Goal: Information Seeking & Learning: Learn about a topic

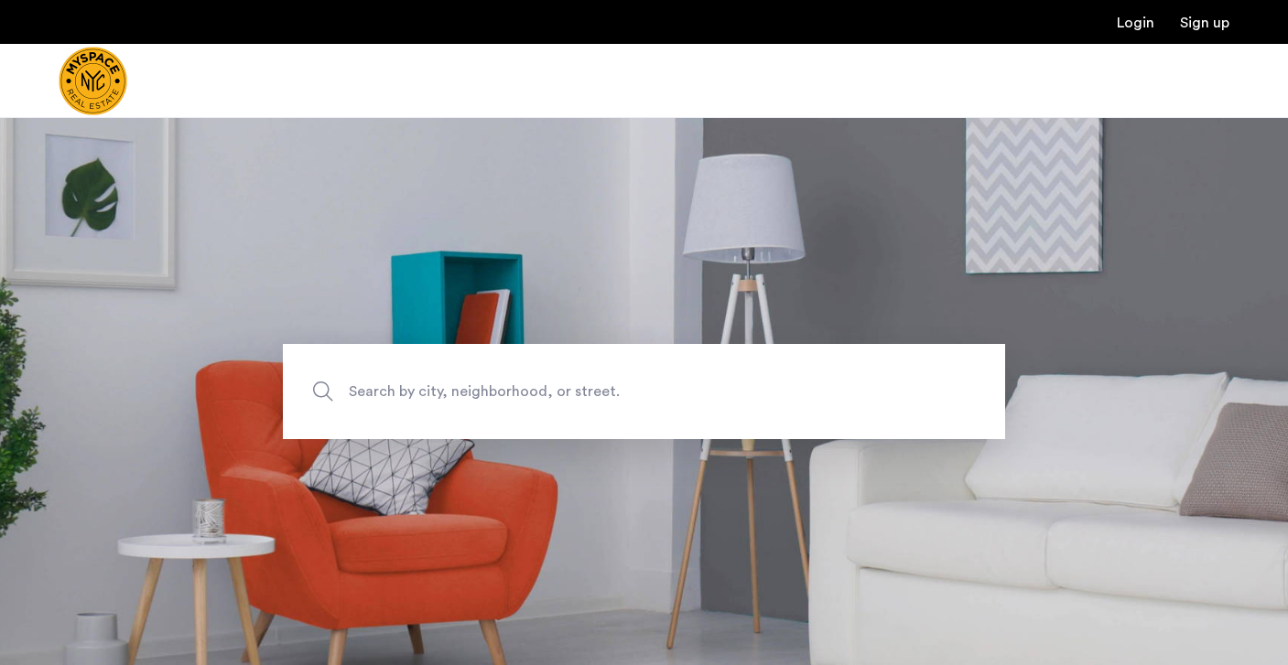
click at [601, 397] on span "Search by city, neighborhood, or street." at bounding box center [601, 391] width 505 height 25
click at [601, 397] on input "Search by city, neighborhood, or street." at bounding box center [644, 391] width 722 height 95
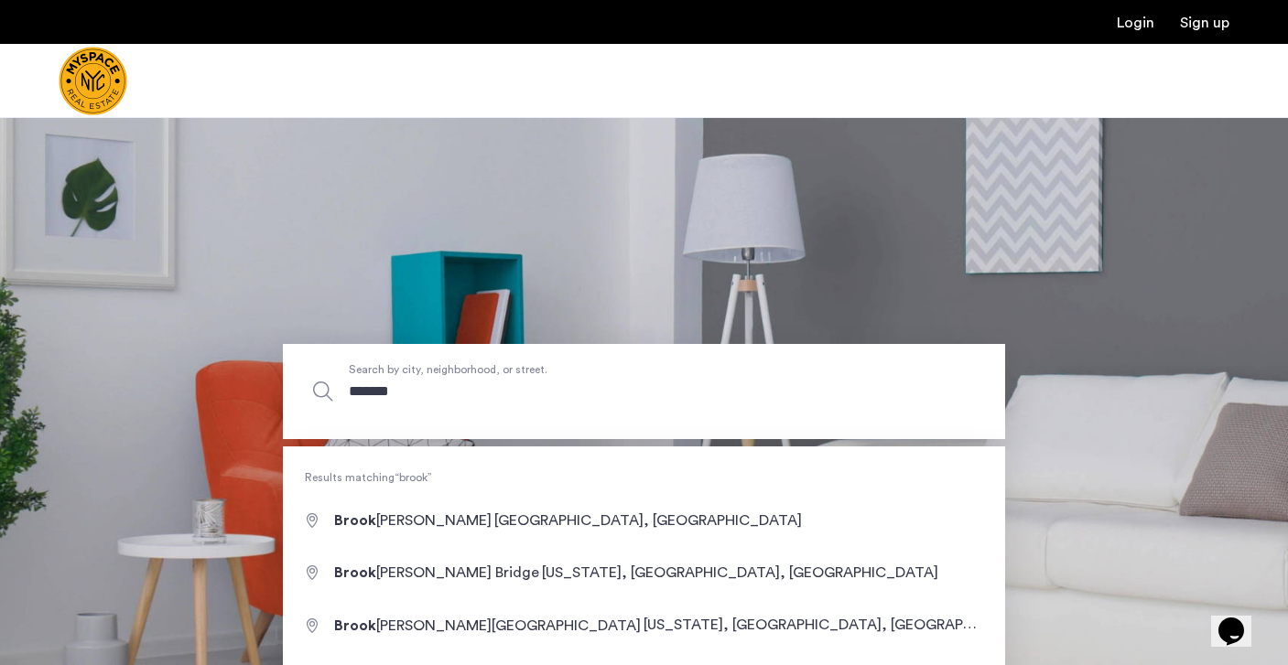
type input "********"
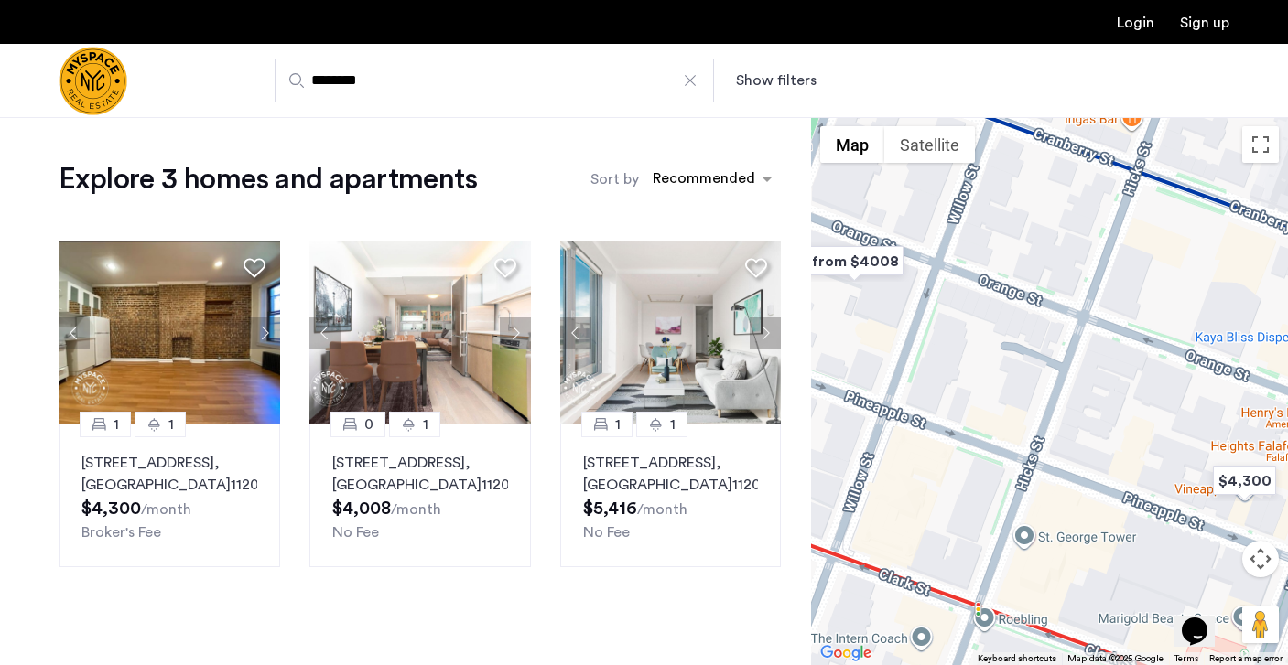
click at [598, 84] on input "********" at bounding box center [494, 81] width 439 height 44
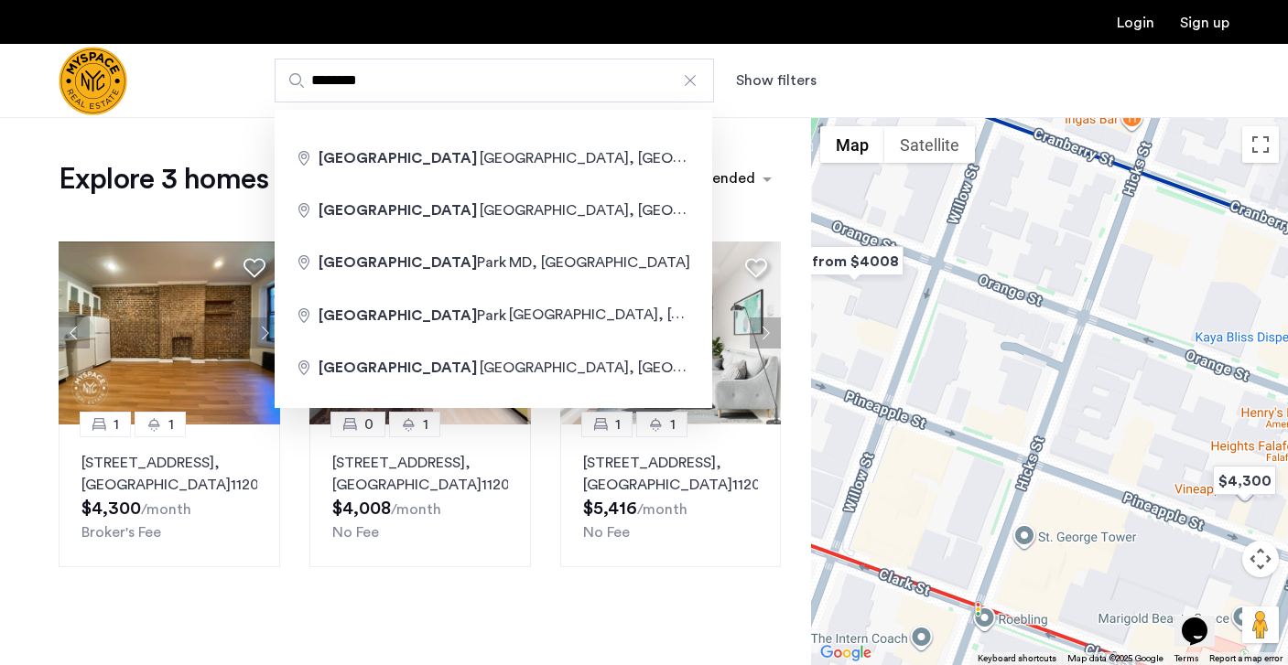
type input "**********"
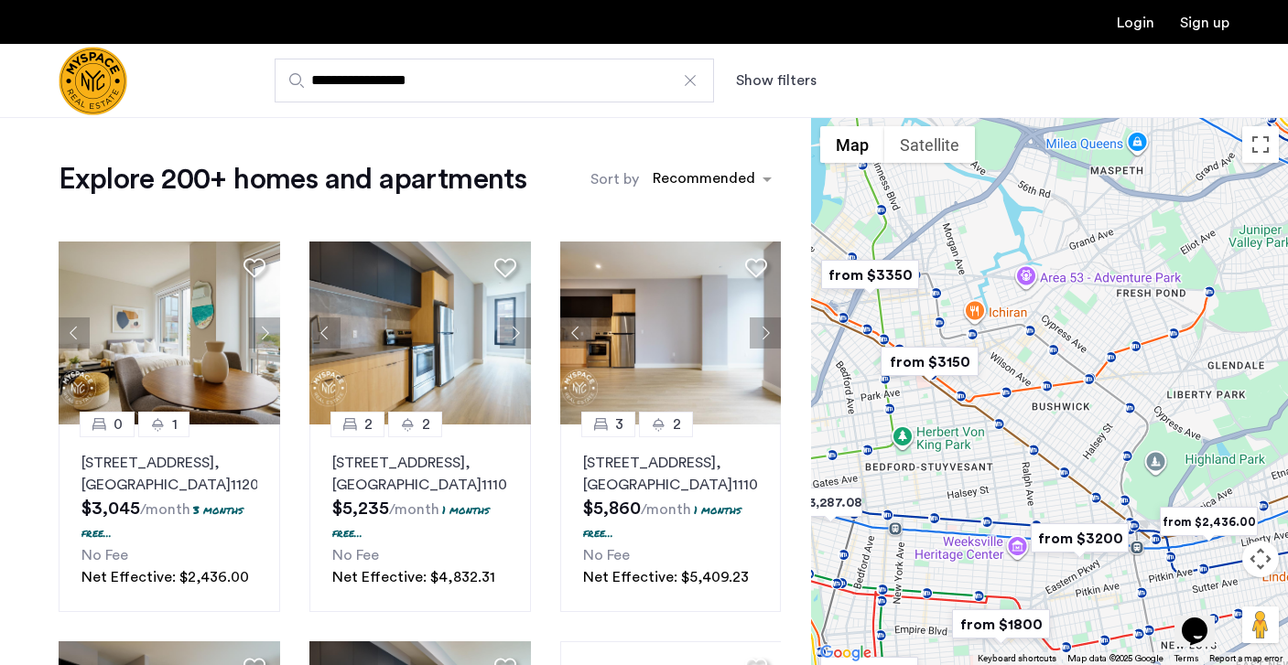
drag, startPoint x: 1084, startPoint y: 342, endPoint x: 1059, endPoint y: 370, distance: 36.9
click at [1066, 362] on div at bounding box center [1049, 391] width 477 height 548
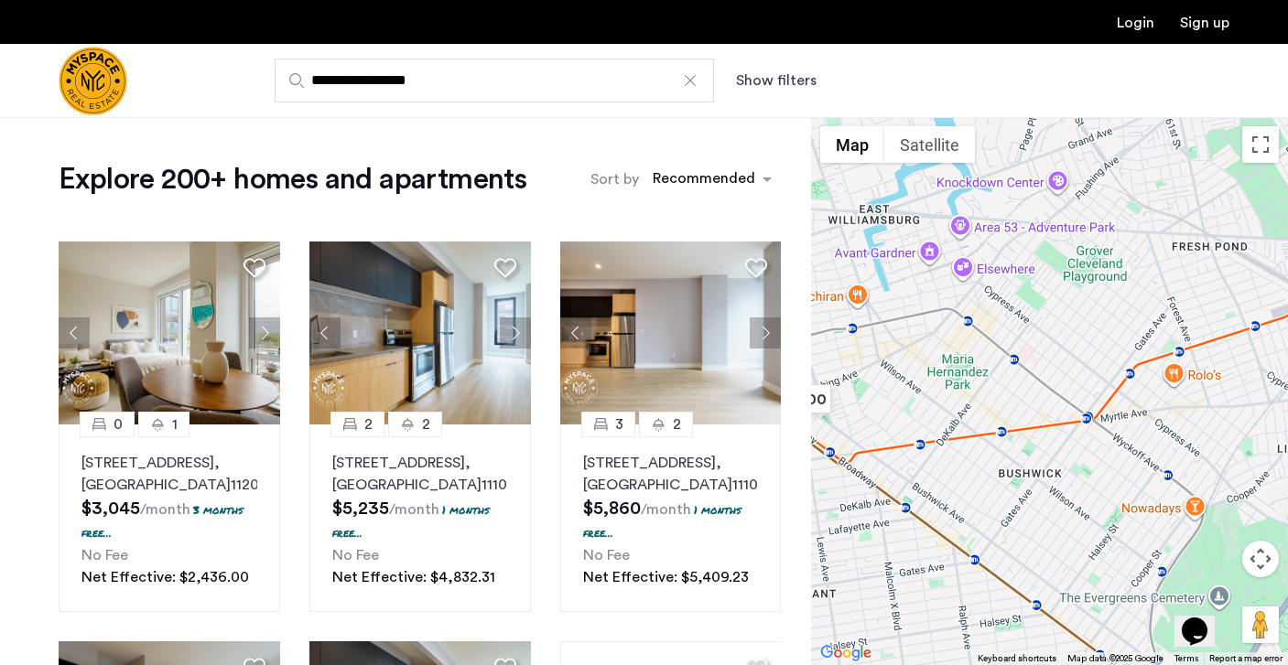
drag, startPoint x: 933, startPoint y: 351, endPoint x: 1004, endPoint y: 254, distance: 121.2
click at [1004, 254] on div at bounding box center [1049, 391] width 477 height 548
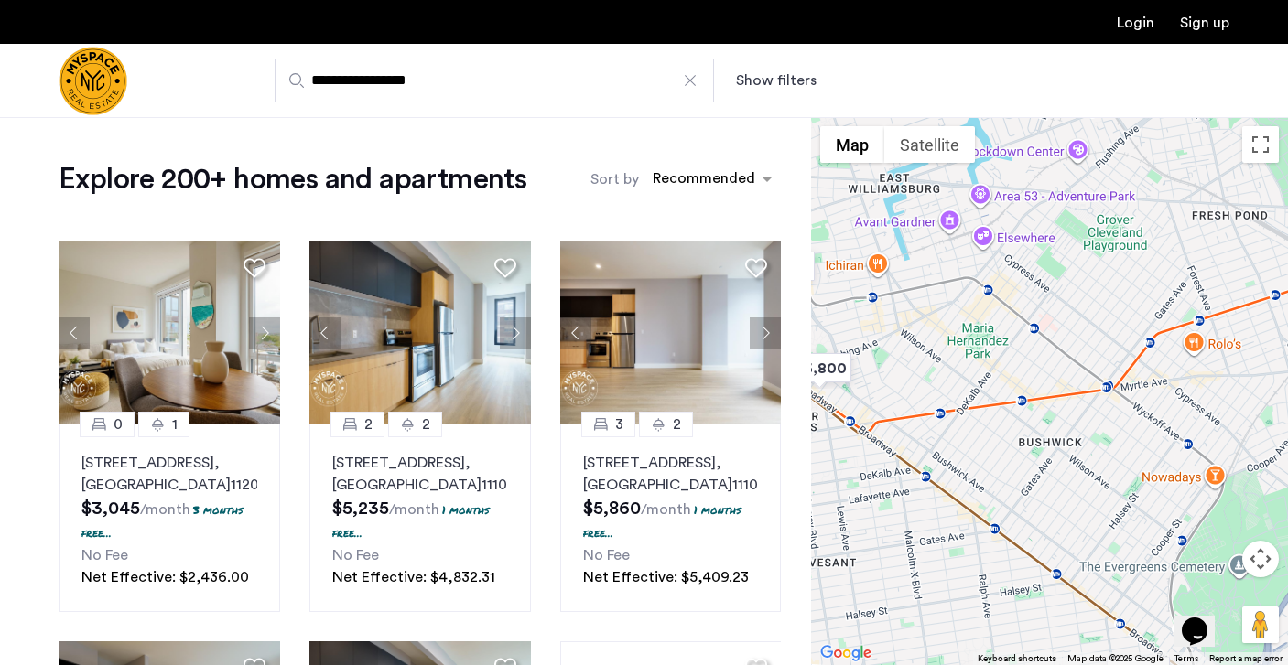
drag, startPoint x: 945, startPoint y: 331, endPoint x: 1012, endPoint y: 316, distance: 68.6
click at [1012, 317] on div at bounding box center [1049, 391] width 477 height 548
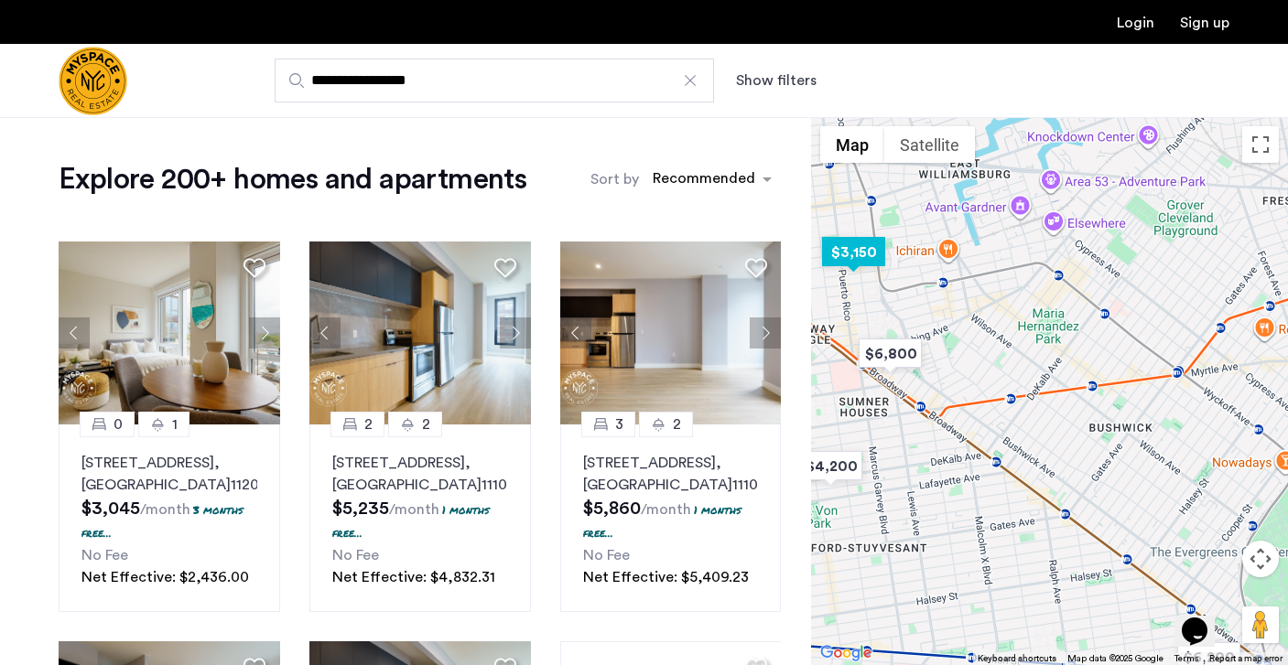
click at [855, 243] on img "$3,150" at bounding box center [854, 252] width 78 height 41
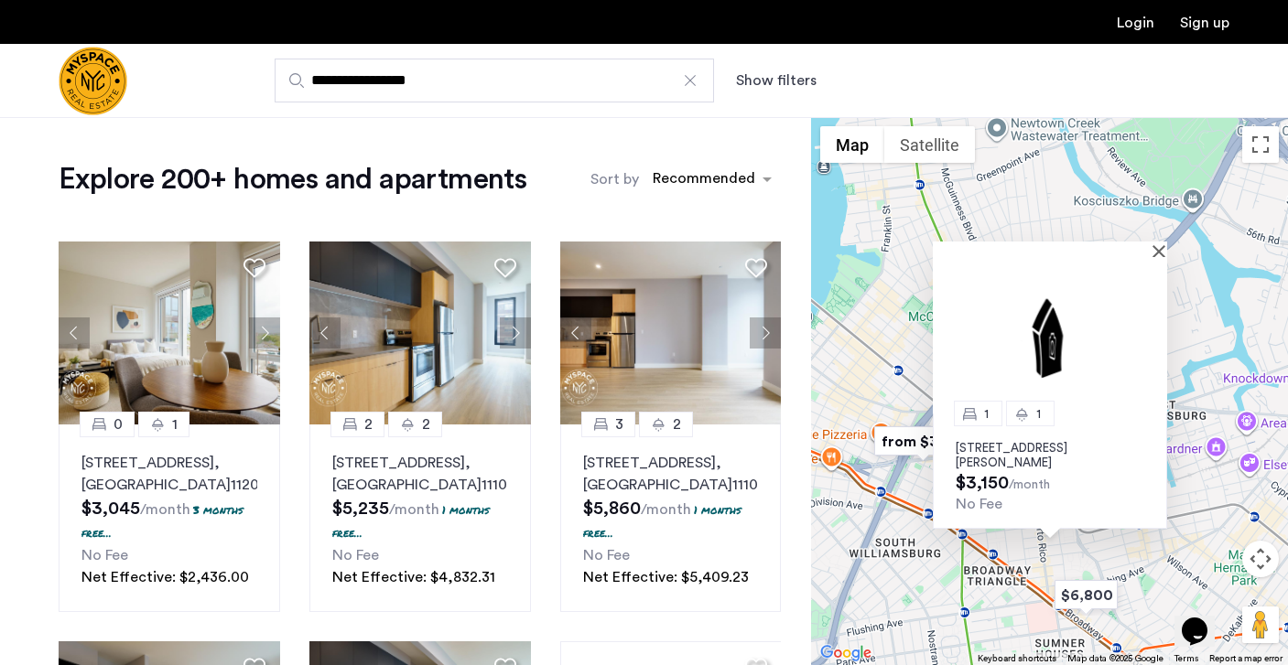
click at [776, 74] on button "Show filters" at bounding box center [776, 81] width 81 height 22
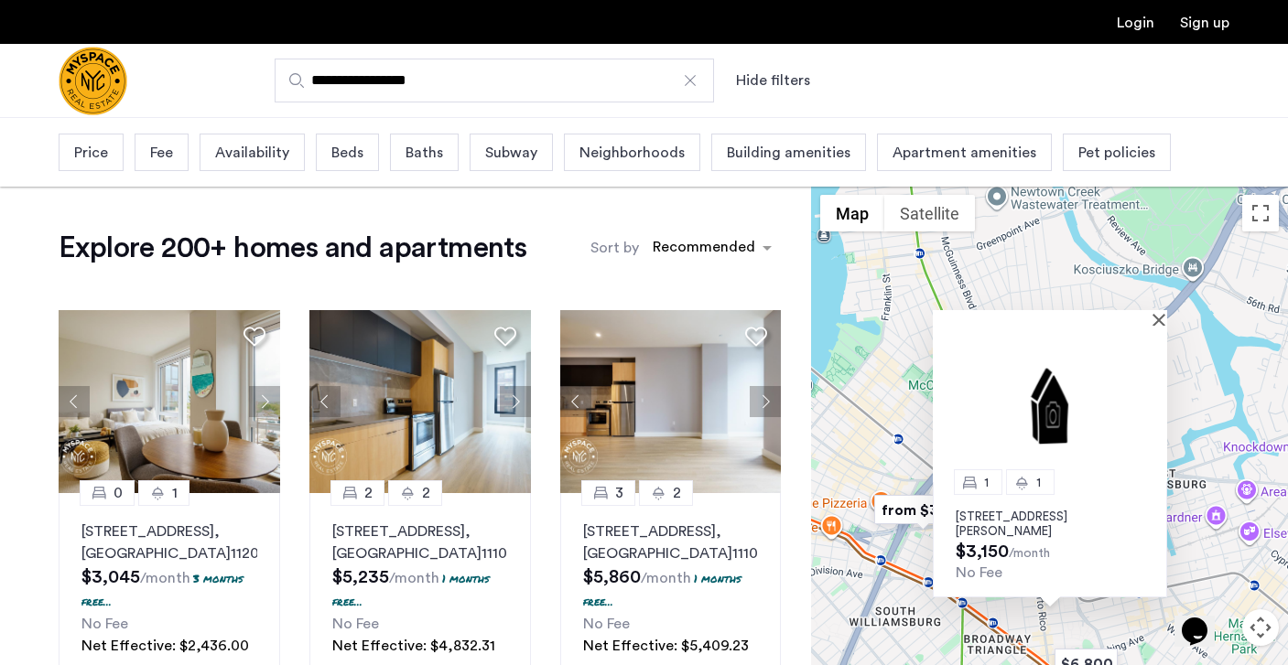
click at [345, 157] on span "Beds" at bounding box center [347, 153] width 32 height 22
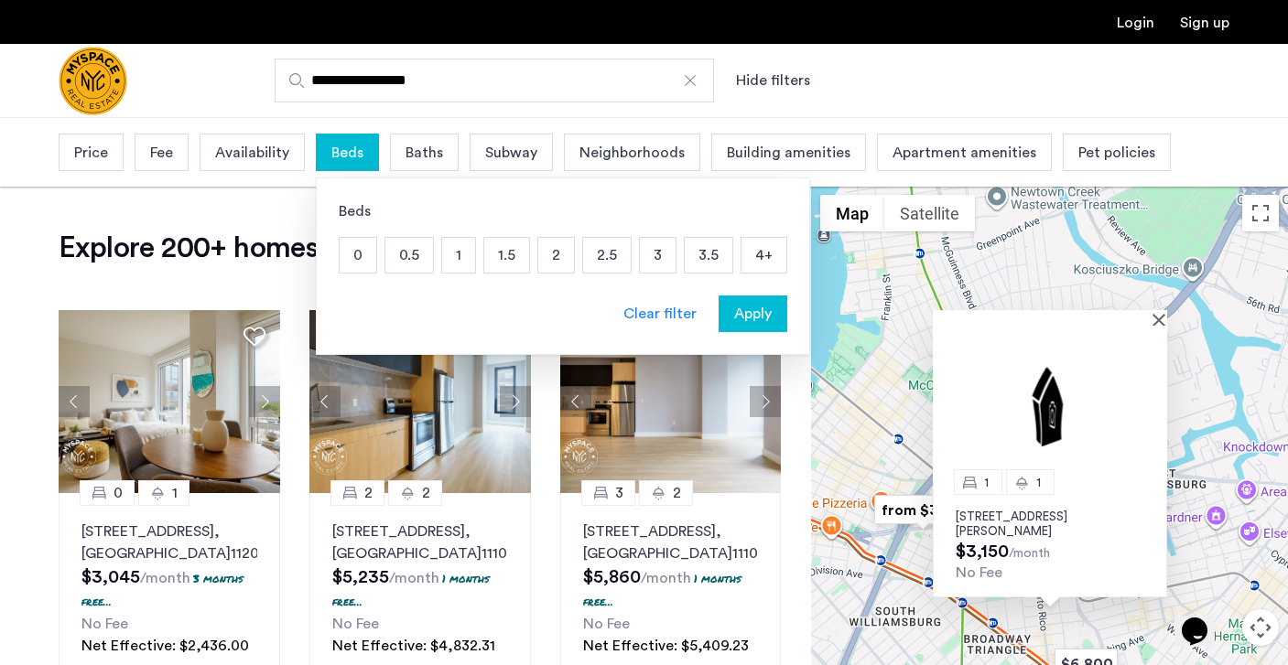
click at [650, 256] on p "3" at bounding box center [658, 255] width 36 height 35
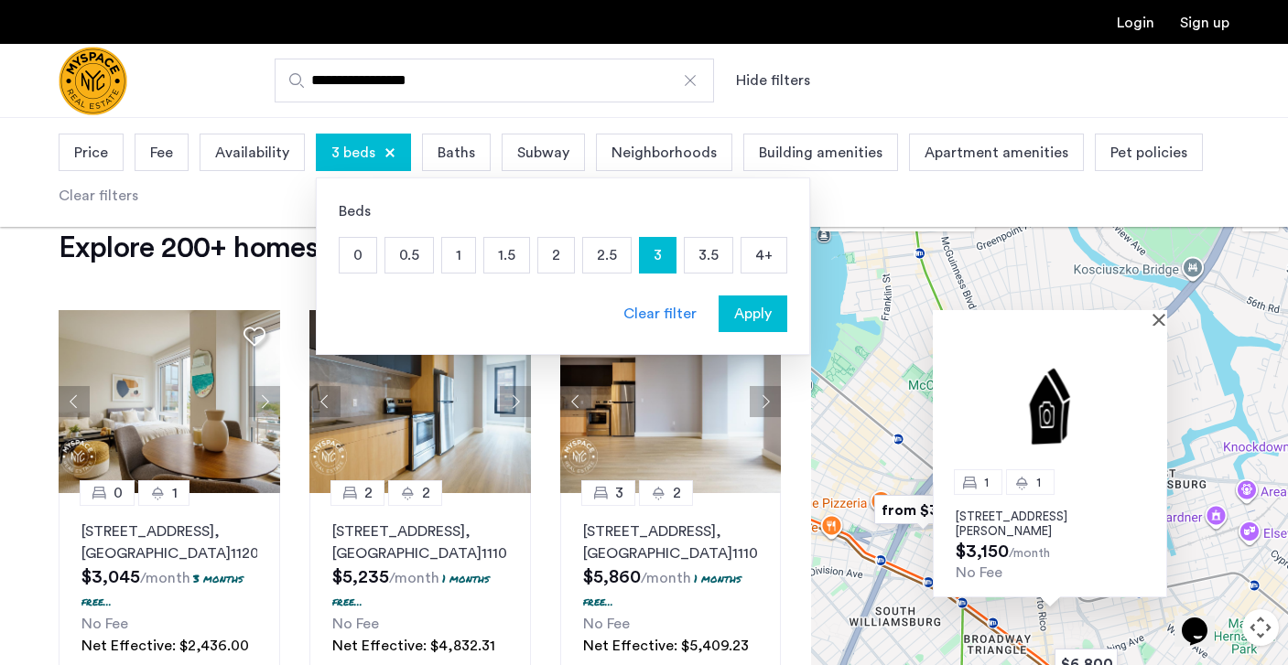
click at [738, 307] on span "Apply" at bounding box center [753, 314] width 38 height 22
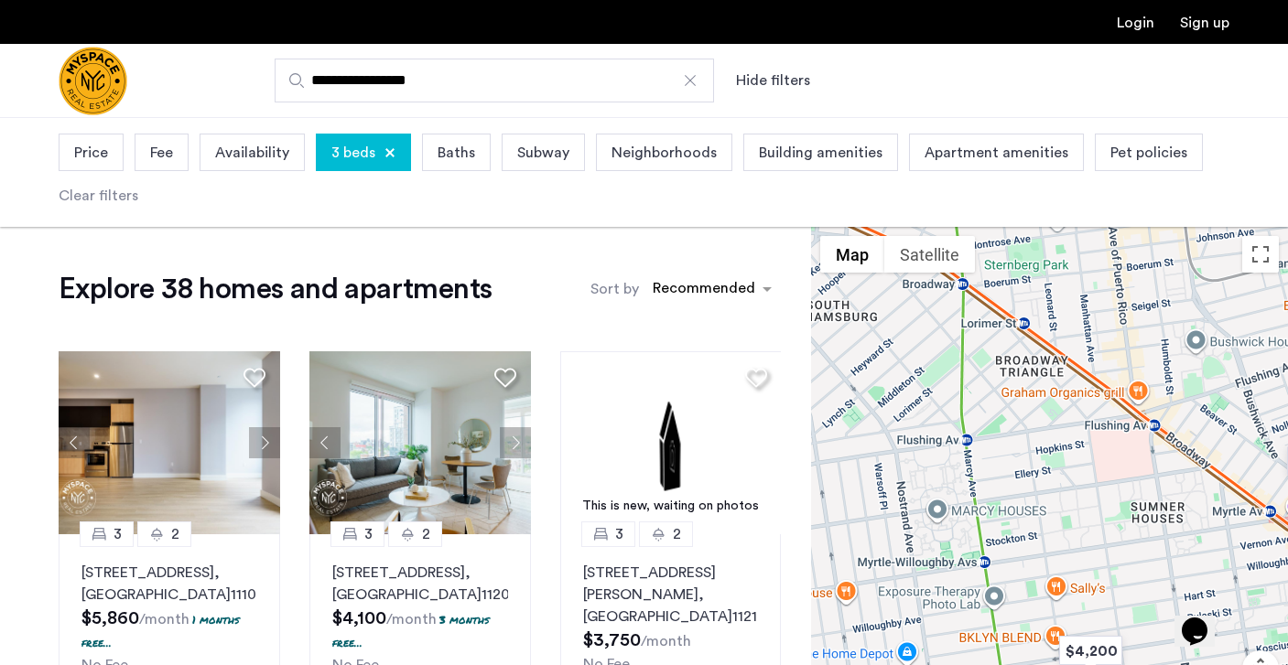
drag, startPoint x: 1128, startPoint y: 536, endPoint x: 1078, endPoint y: 404, distance: 141.6
click at [1078, 404] on div at bounding box center [1049, 501] width 477 height 548
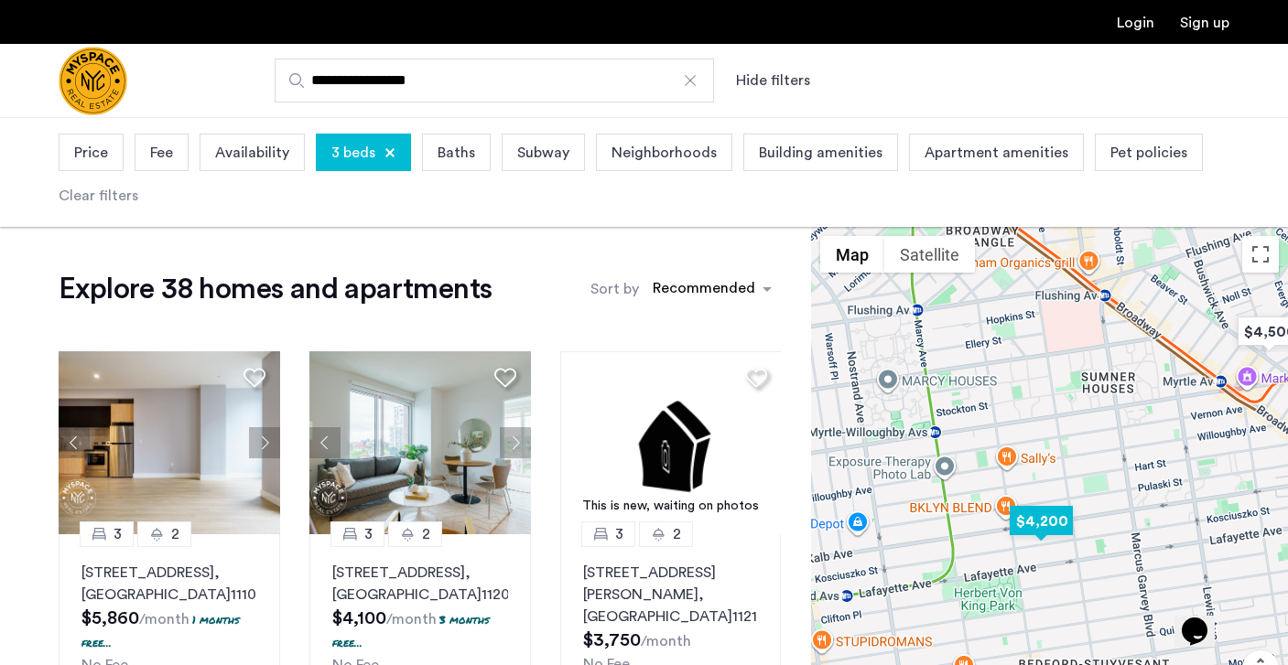
click at [1053, 520] on img "$4,200" at bounding box center [1041, 521] width 78 height 41
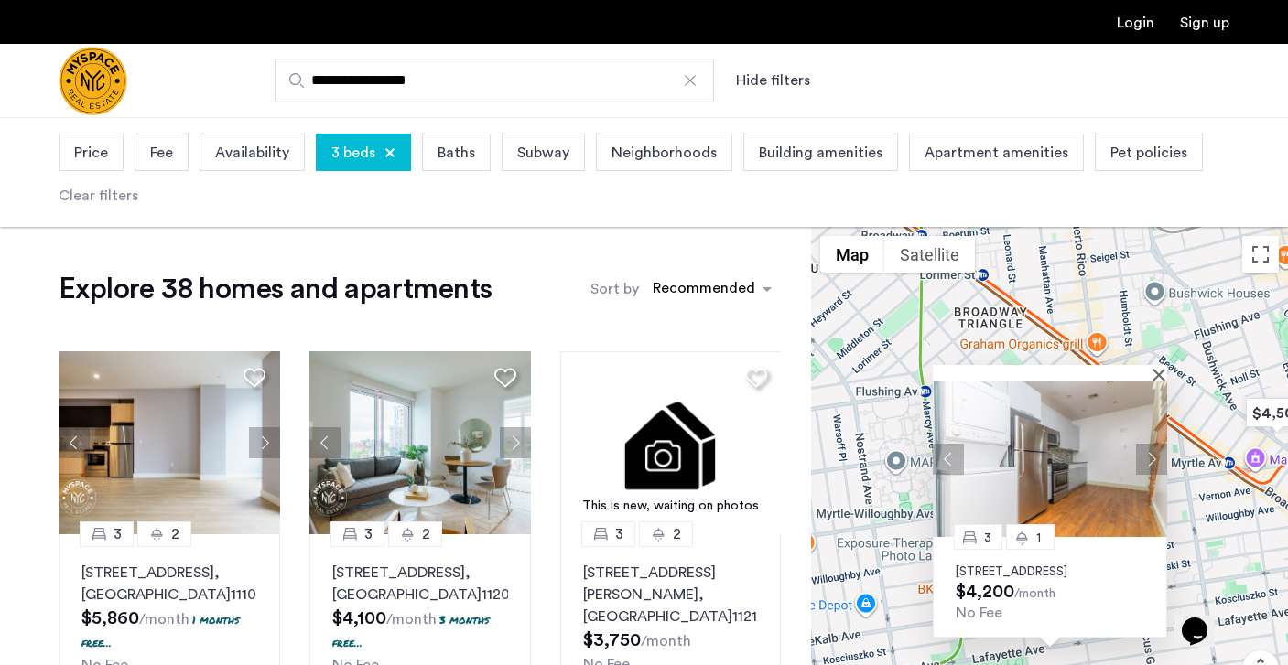
click at [1155, 443] on button "Next apartment" at bounding box center [1151, 458] width 31 height 31
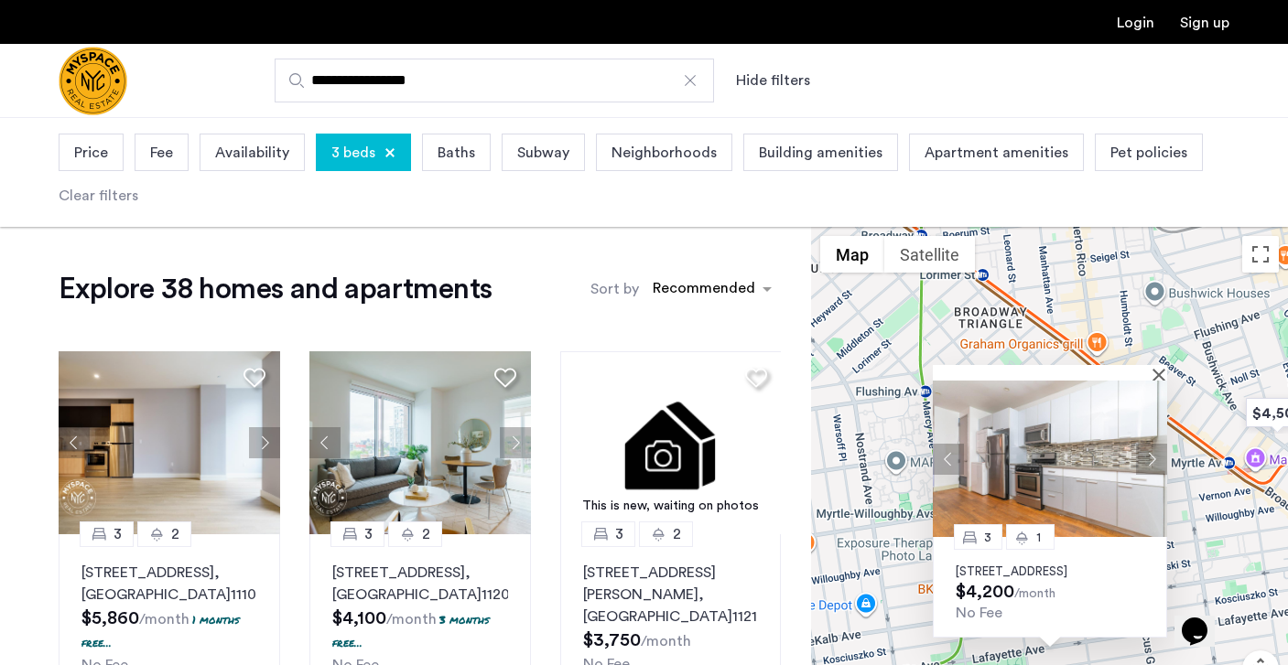
click at [1155, 443] on button "Next apartment" at bounding box center [1151, 458] width 31 height 31
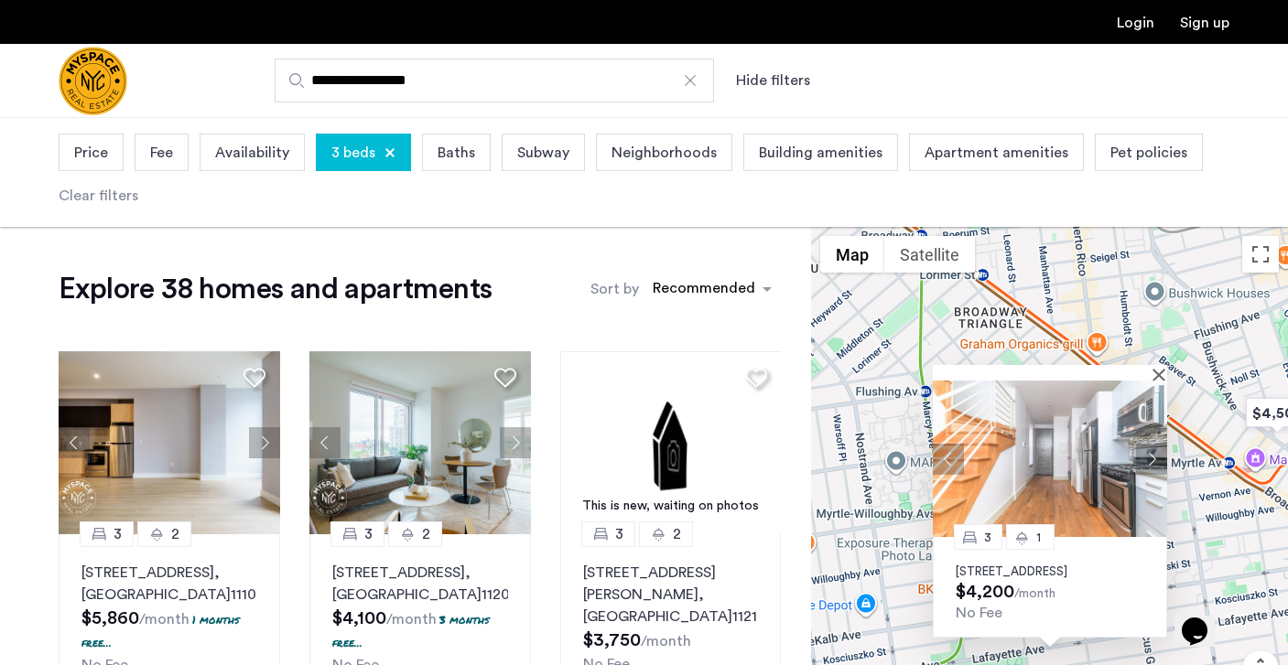
click at [1155, 443] on button "Next apartment" at bounding box center [1151, 458] width 31 height 31
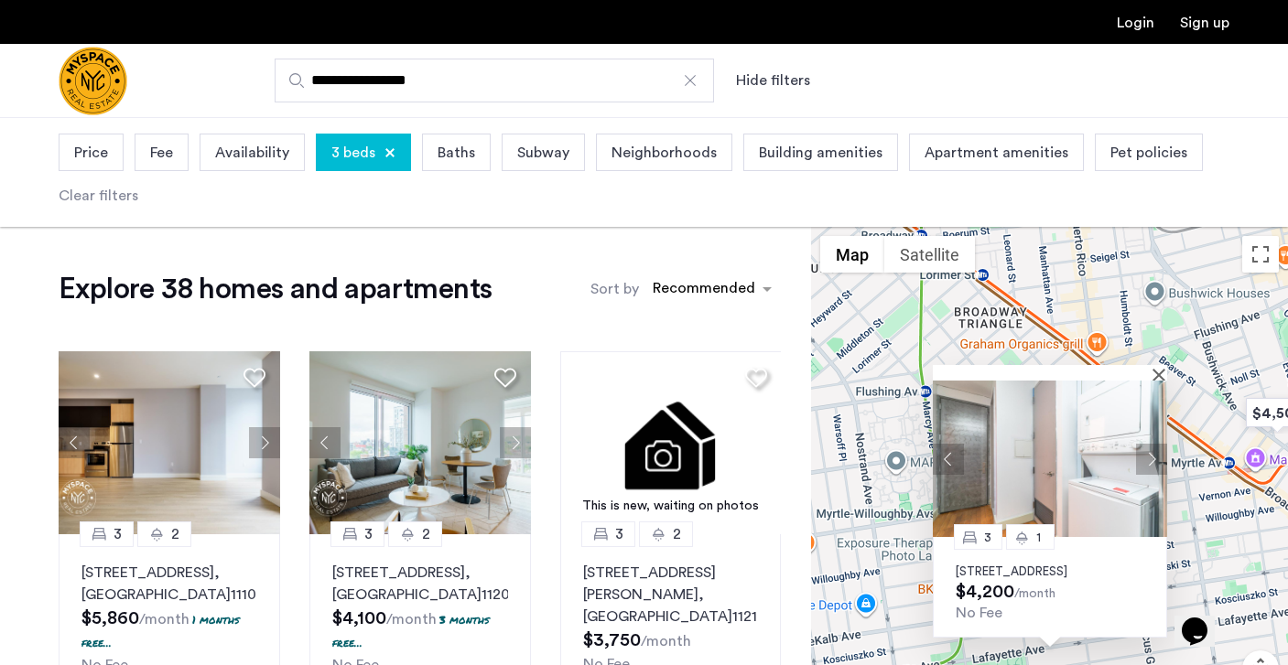
click at [1155, 443] on button "Next apartment" at bounding box center [1151, 458] width 31 height 31
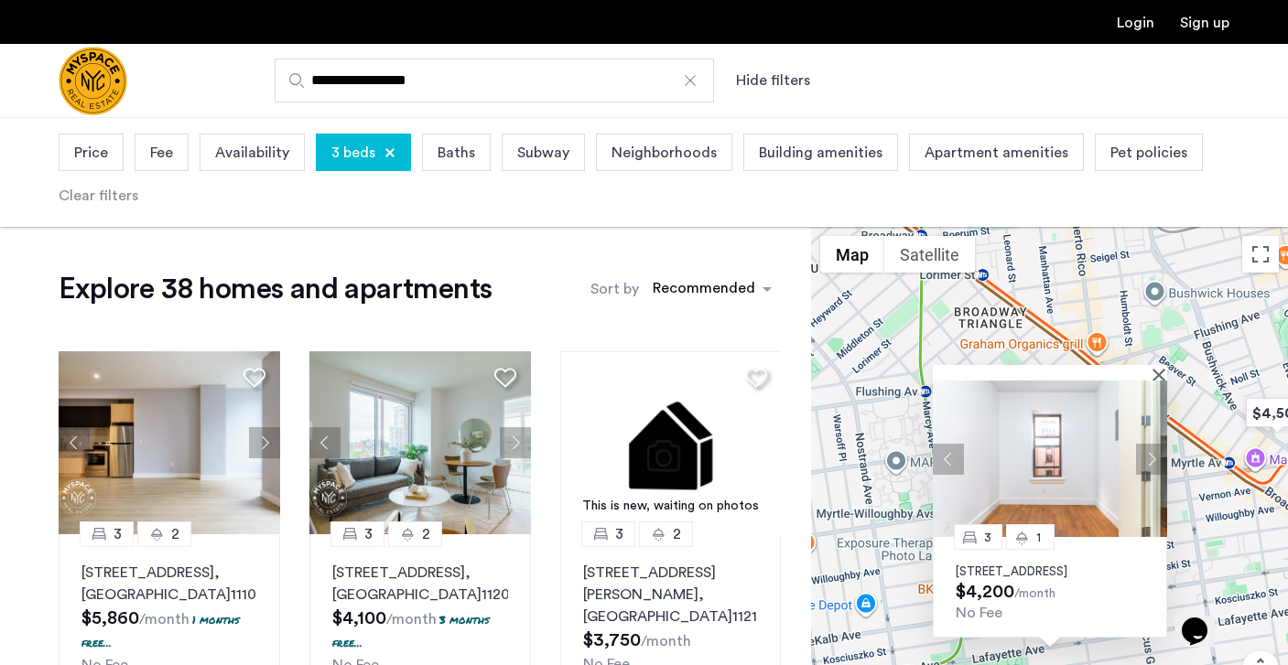
click at [1155, 443] on button "Next apartment" at bounding box center [1151, 458] width 31 height 31
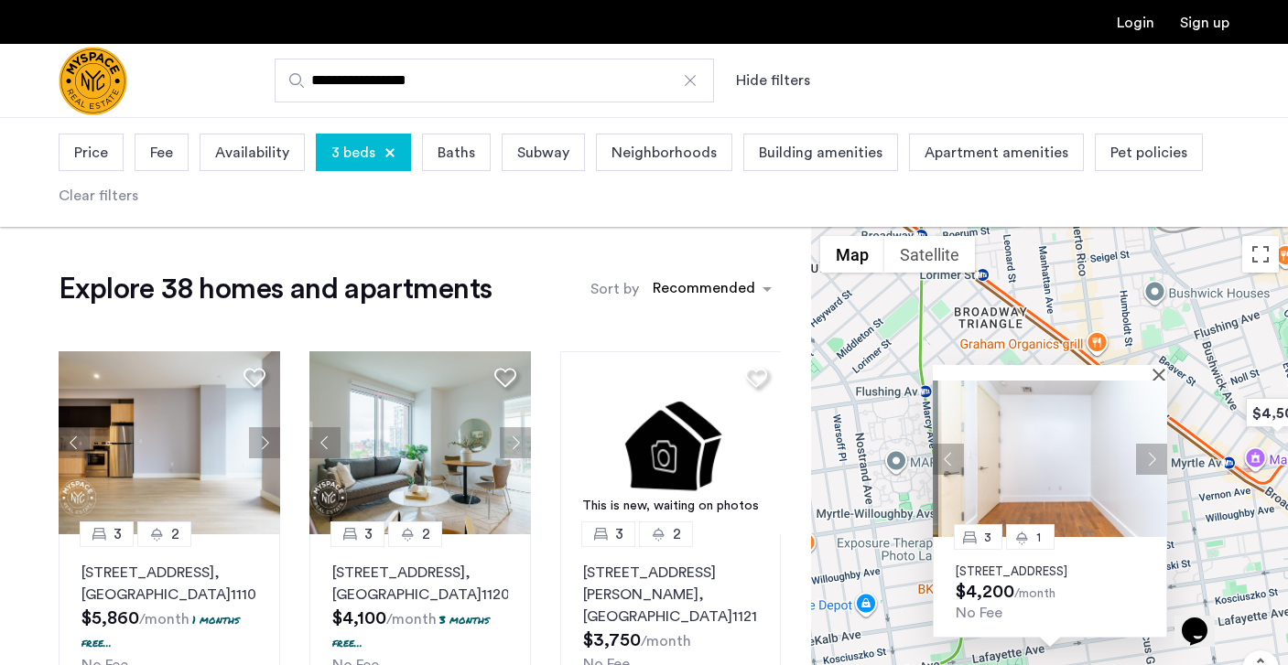
click at [1155, 443] on button "Next apartment" at bounding box center [1151, 458] width 31 height 31
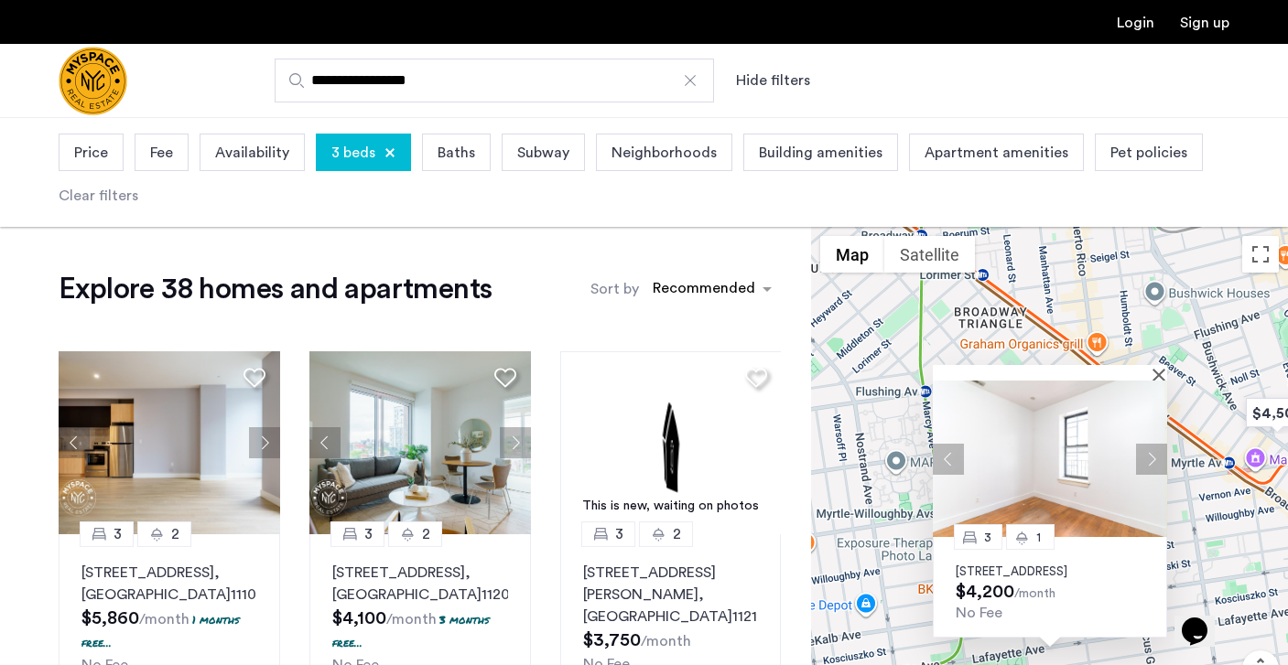
click at [1207, 510] on div "3 1 [STREET_ADDRESS] $4,200 /month No Fee" at bounding box center [1049, 501] width 477 height 548
drag, startPoint x: 1210, startPoint y: 538, endPoint x: 1150, endPoint y: 504, distance: 68.5
click at [1150, 504] on div "3 1 [STREET_ADDRESS] $4,200 /month No Fee" at bounding box center [1049, 501] width 477 height 548
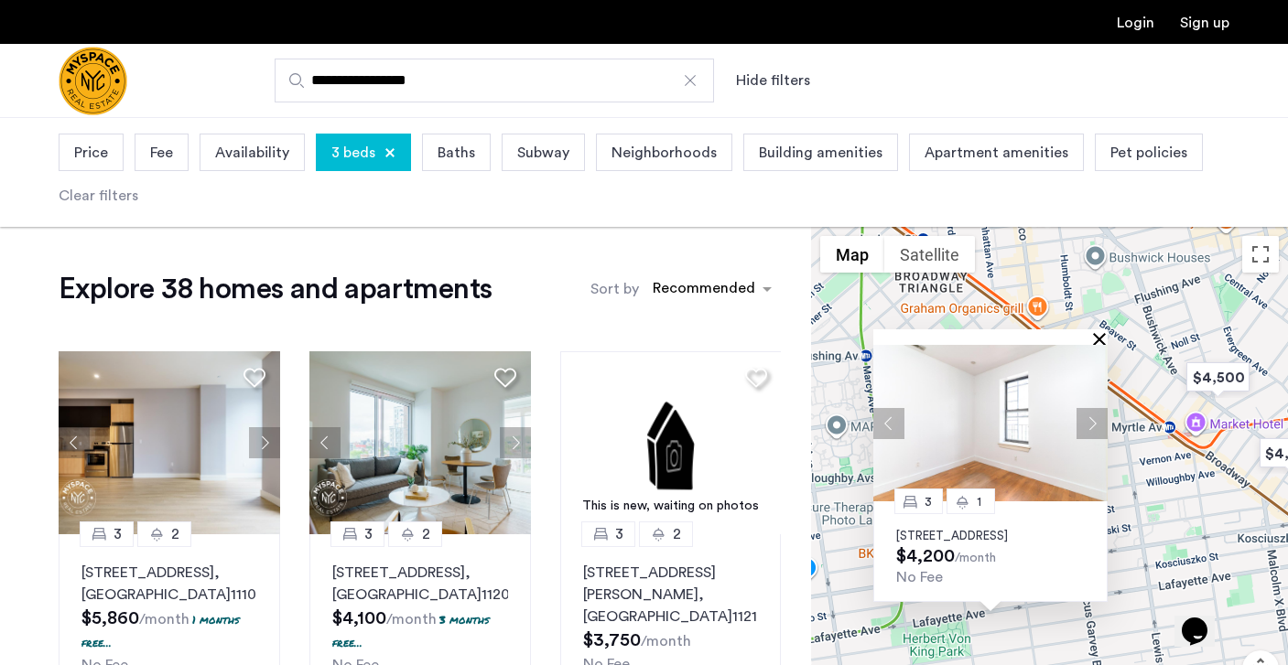
click at [1098, 332] on button "Close" at bounding box center [1102, 338] width 13 height 13
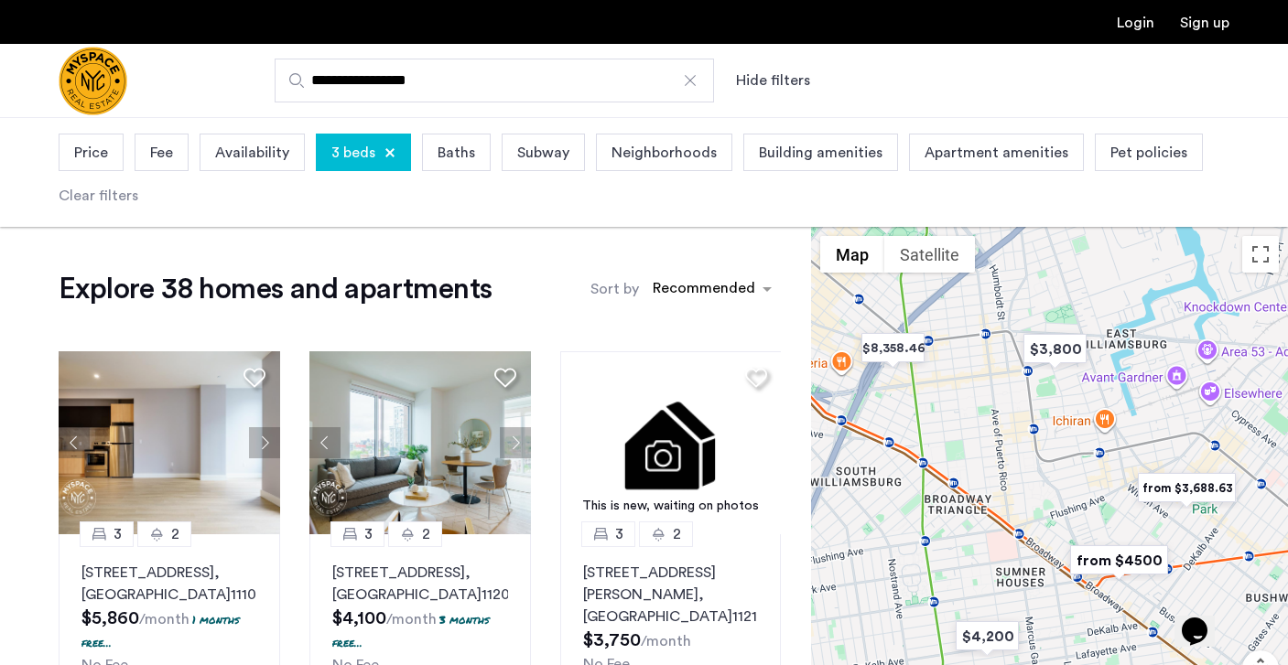
drag, startPoint x: 1073, startPoint y: 383, endPoint x: 1023, endPoint y: 501, distance: 128.0
click at [1023, 501] on div at bounding box center [1049, 501] width 477 height 548
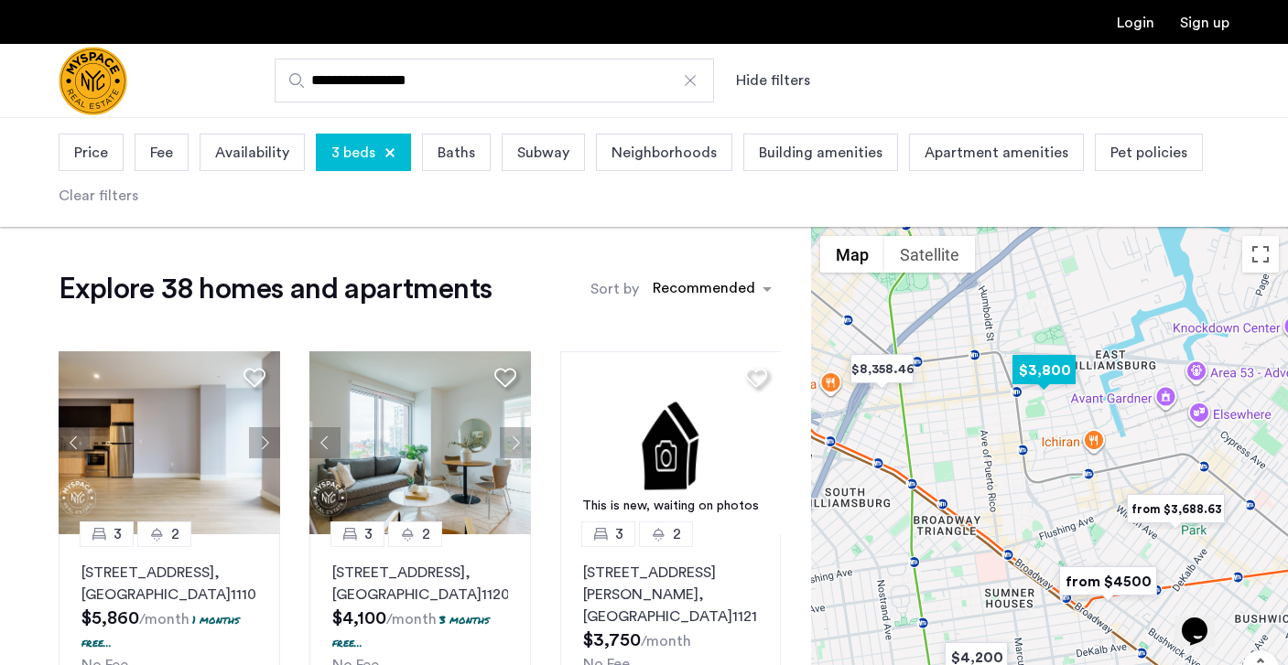
click at [1050, 376] on img "$3,800" at bounding box center [1044, 370] width 78 height 41
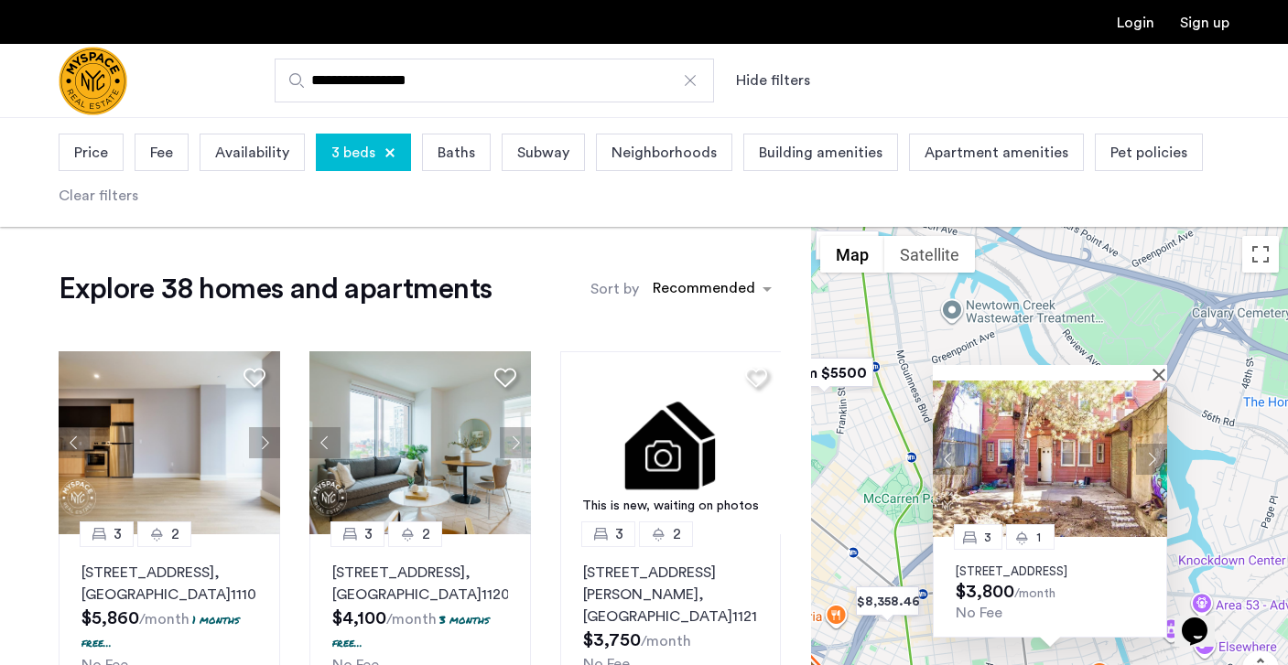
click at [1149, 445] on button "Next apartment" at bounding box center [1151, 458] width 31 height 31
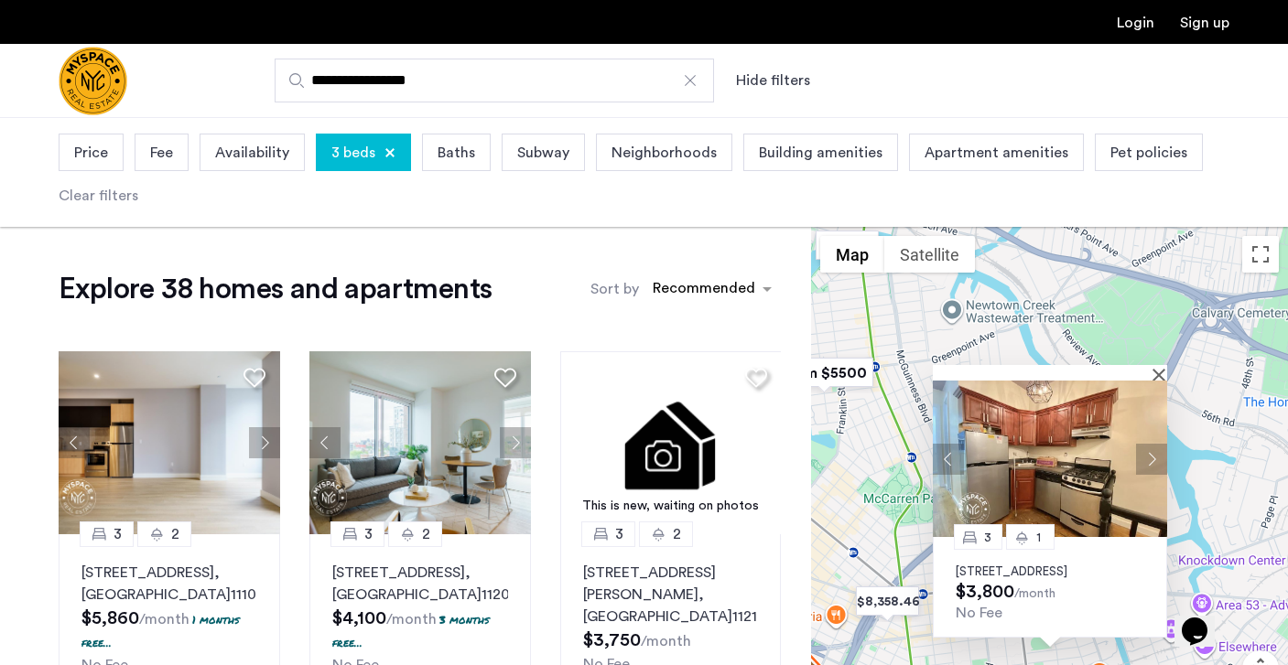
click at [1149, 445] on button "Next apartment" at bounding box center [1151, 458] width 31 height 31
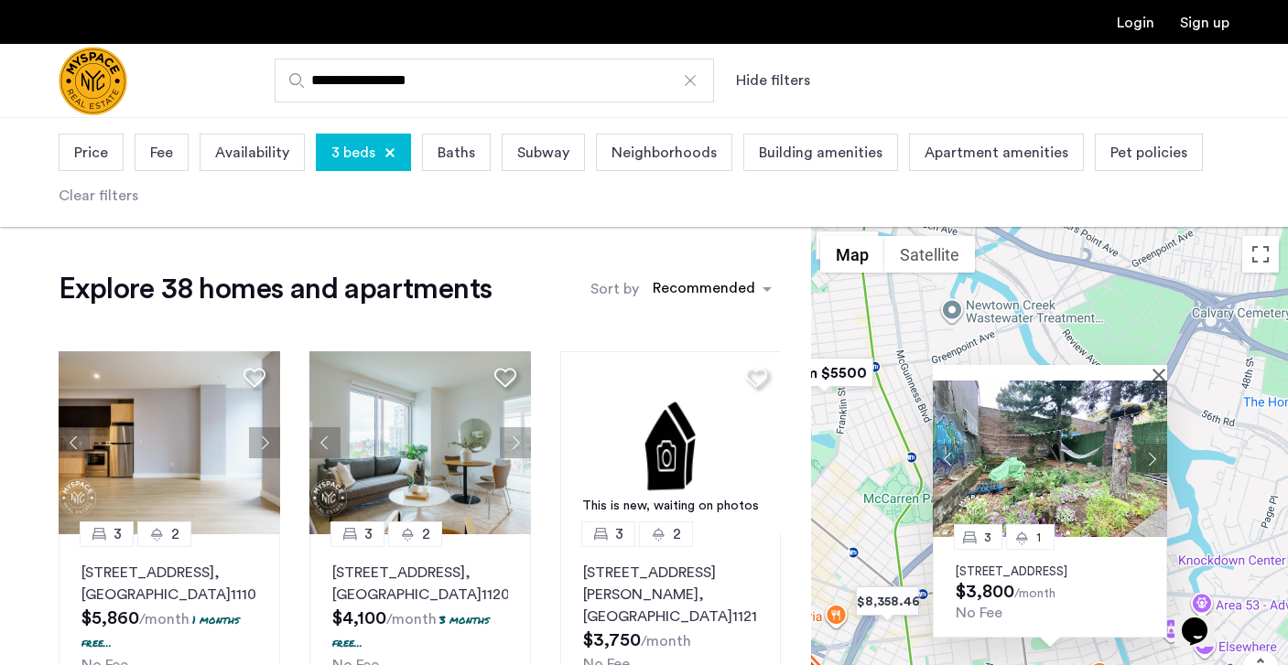
click at [1149, 445] on button "Next apartment" at bounding box center [1151, 458] width 31 height 31
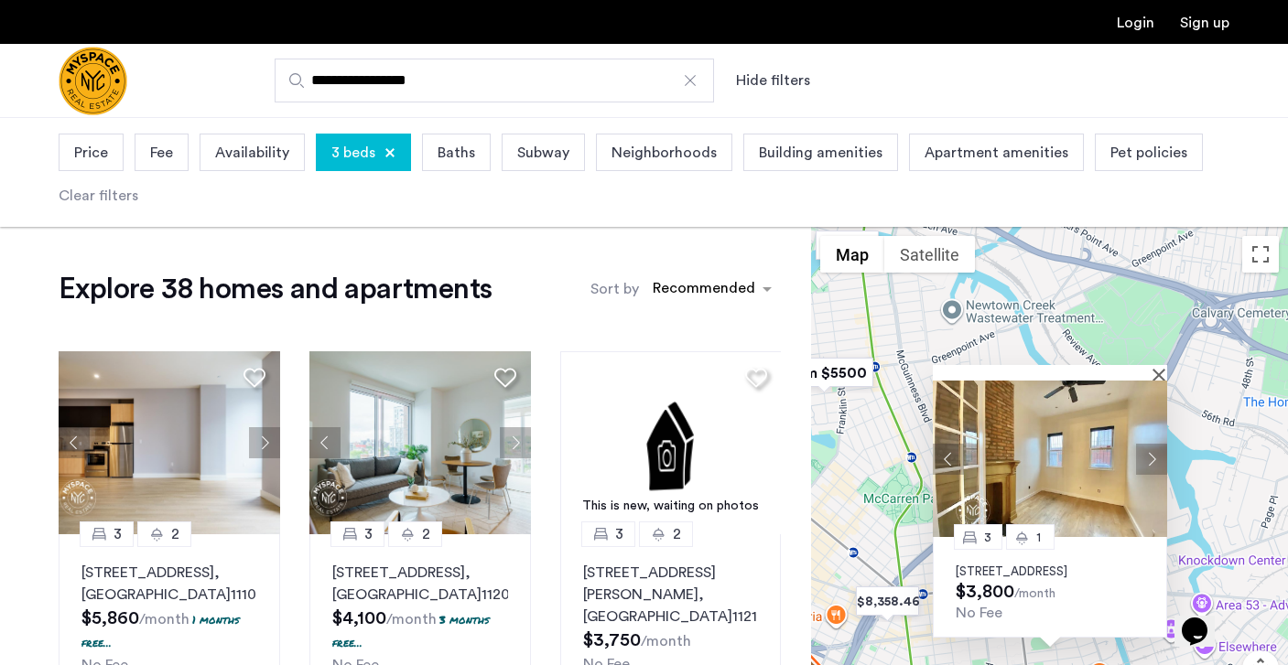
click at [1149, 445] on button "Next apartment" at bounding box center [1151, 458] width 31 height 31
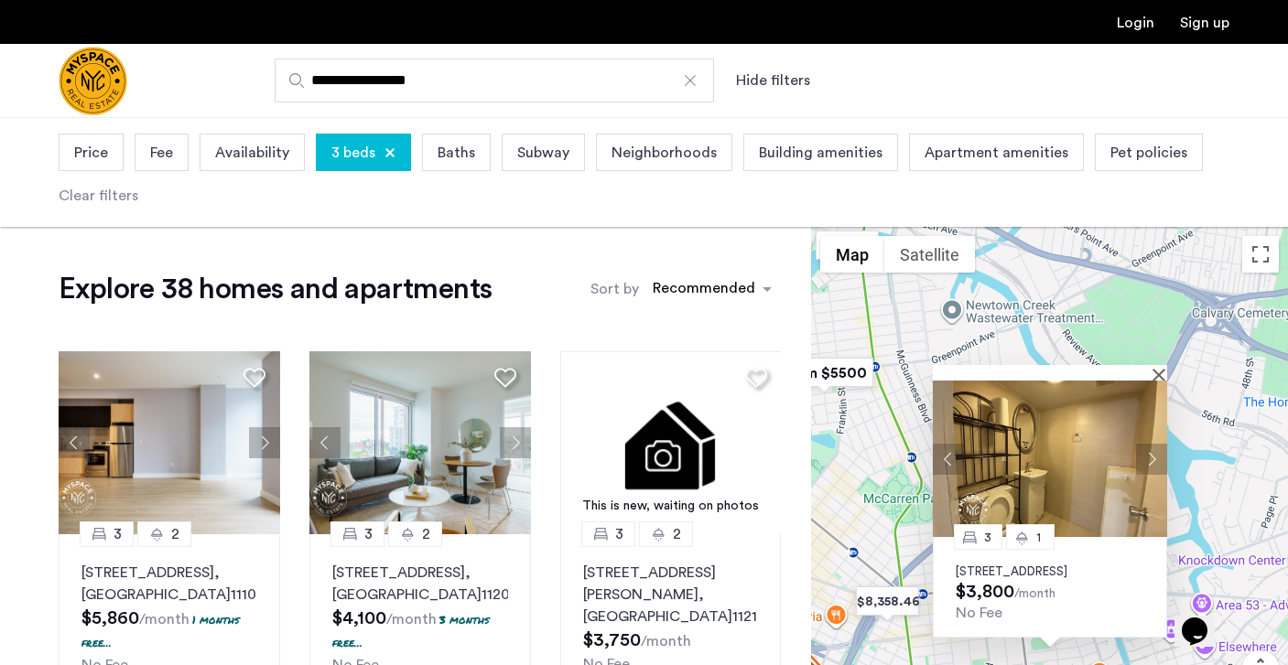
click at [1149, 445] on button "Next apartment" at bounding box center [1151, 458] width 31 height 31
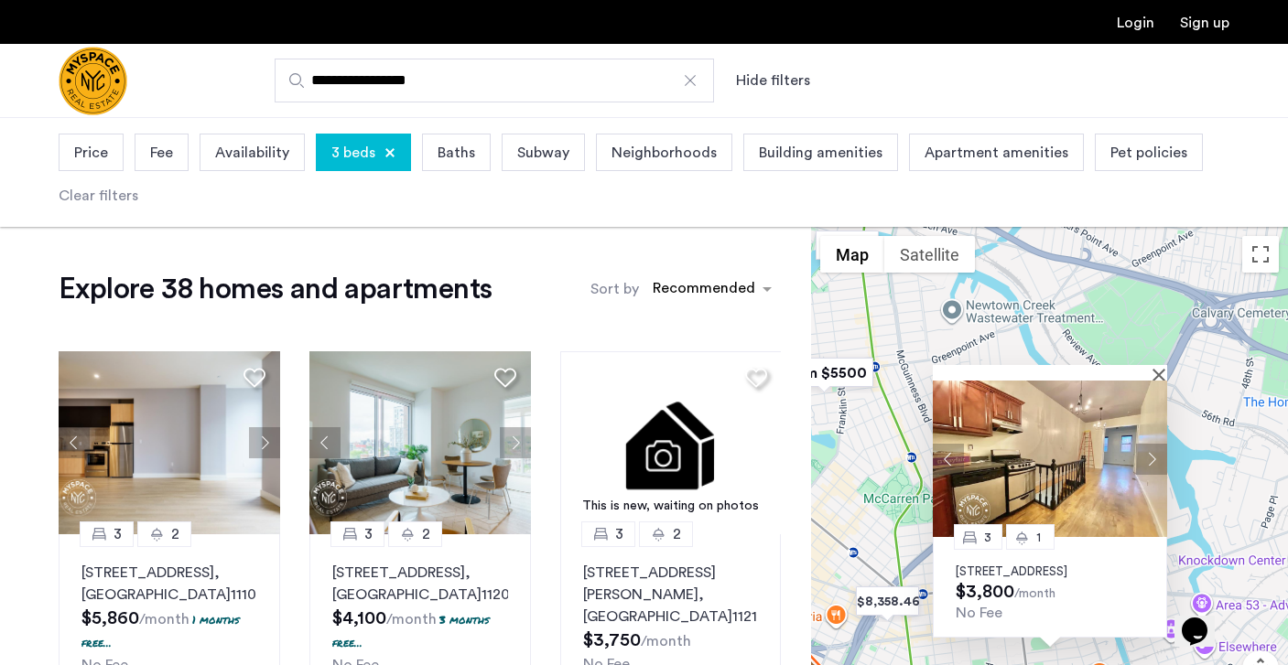
click at [1149, 445] on button "Next apartment" at bounding box center [1151, 458] width 31 height 31
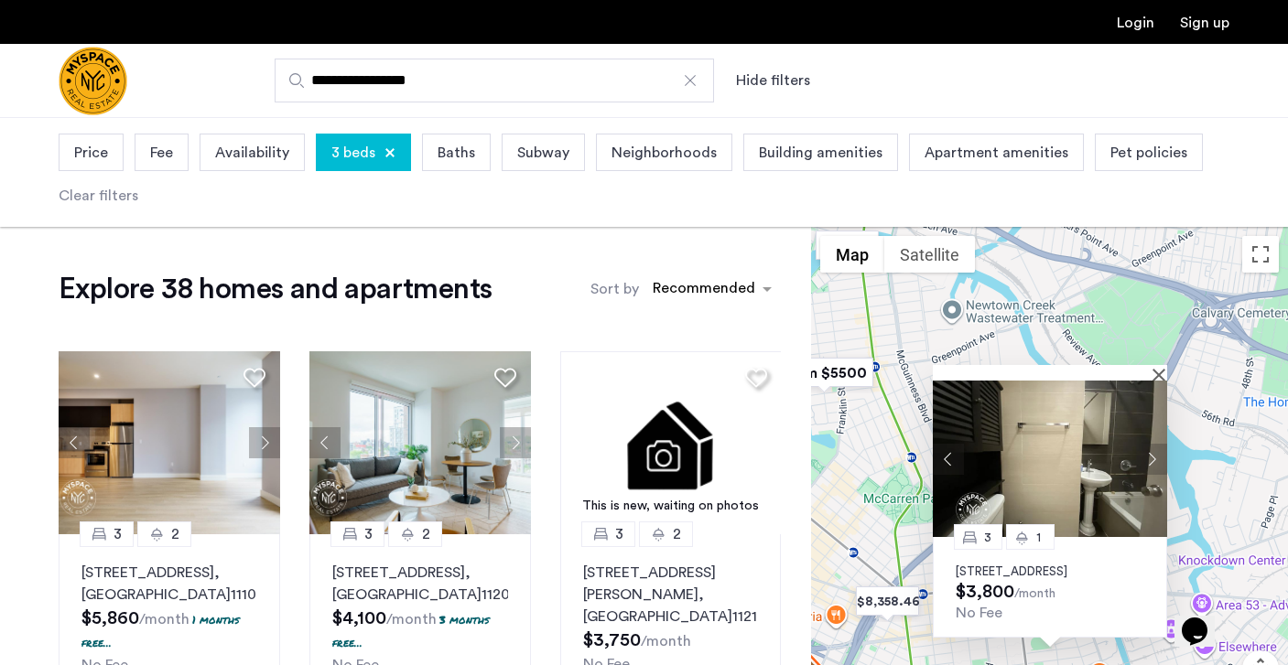
click at [1149, 446] on button "Next apartment" at bounding box center [1151, 458] width 31 height 31
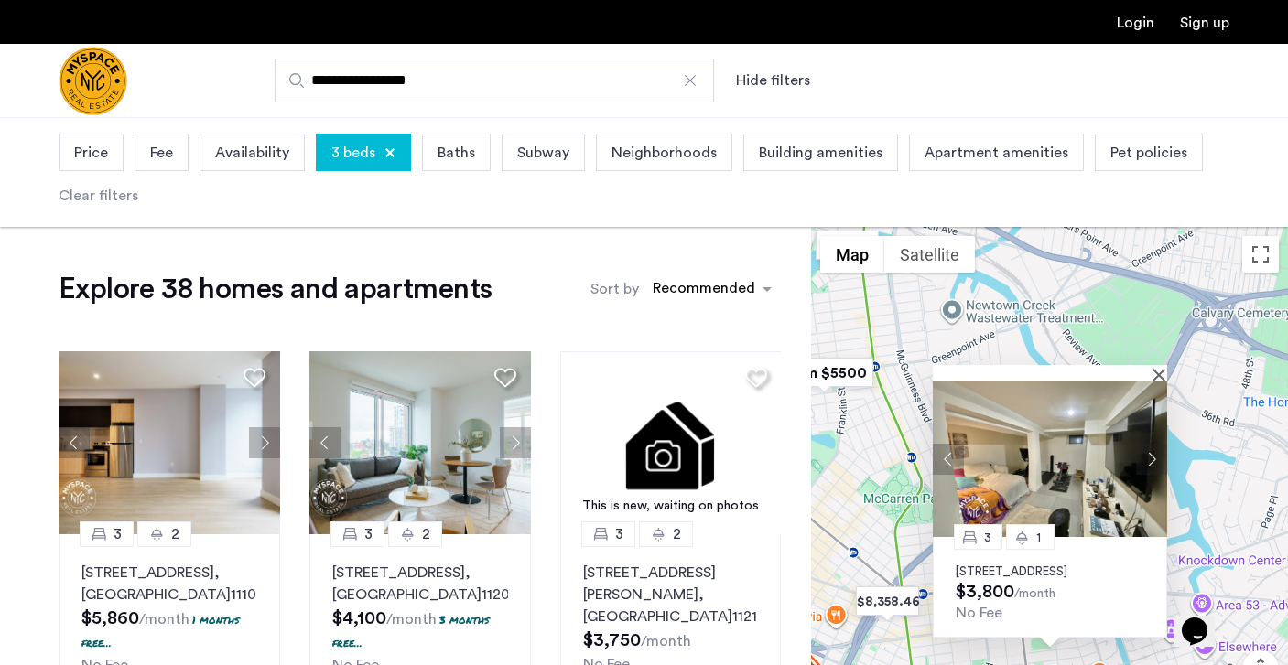
click at [1149, 446] on button "Next apartment" at bounding box center [1151, 458] width 31 height 31
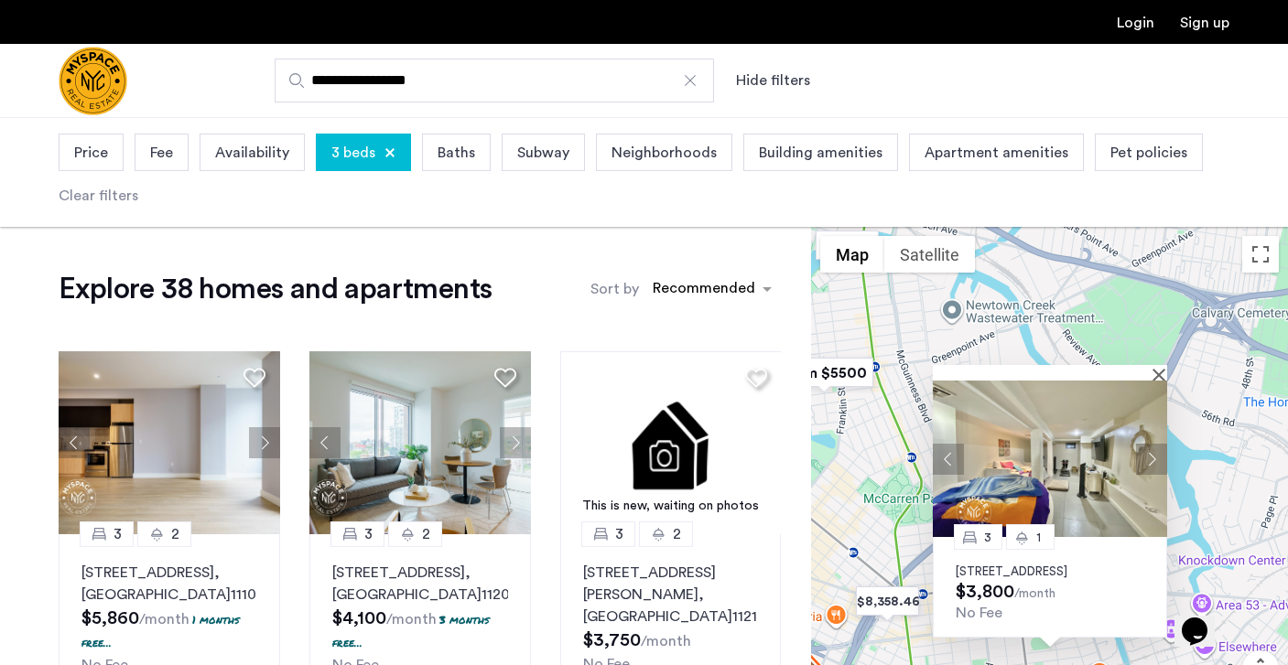
click at [1149, 446] on button "Next apartment" at bounding box center [1151, 458] width 31 height 31
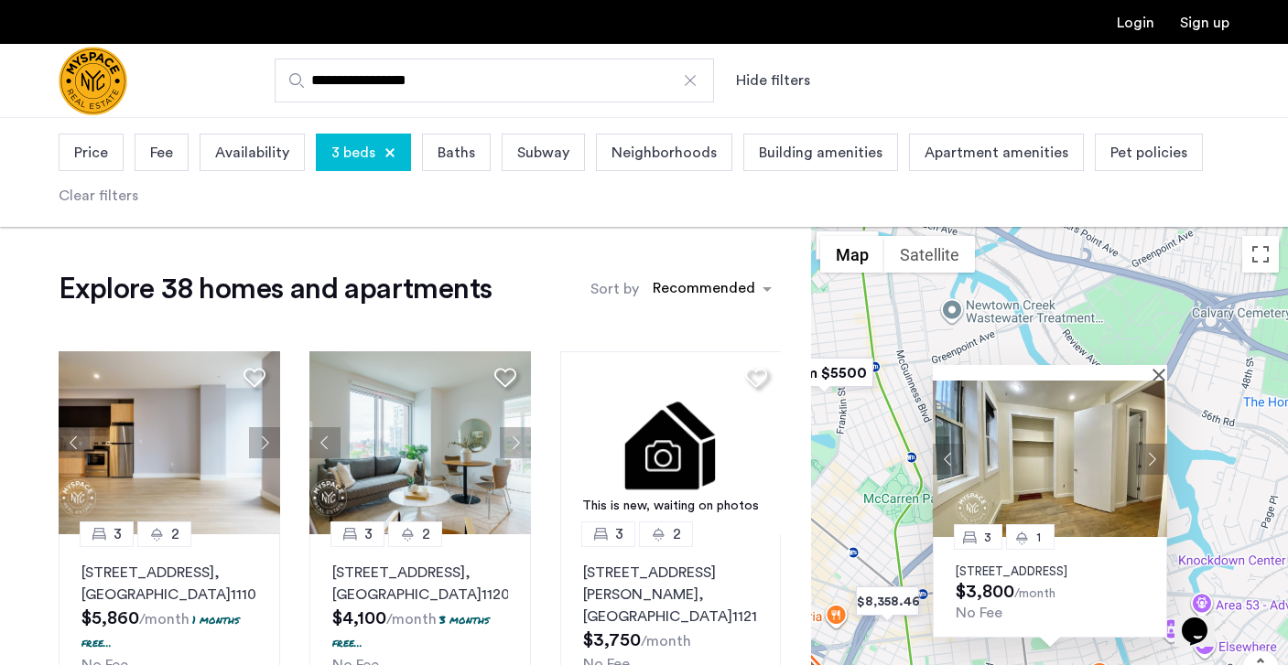
click at [1145, 446] on button "Next apartment" at bounding box center [1151, 458] width 31 height 31
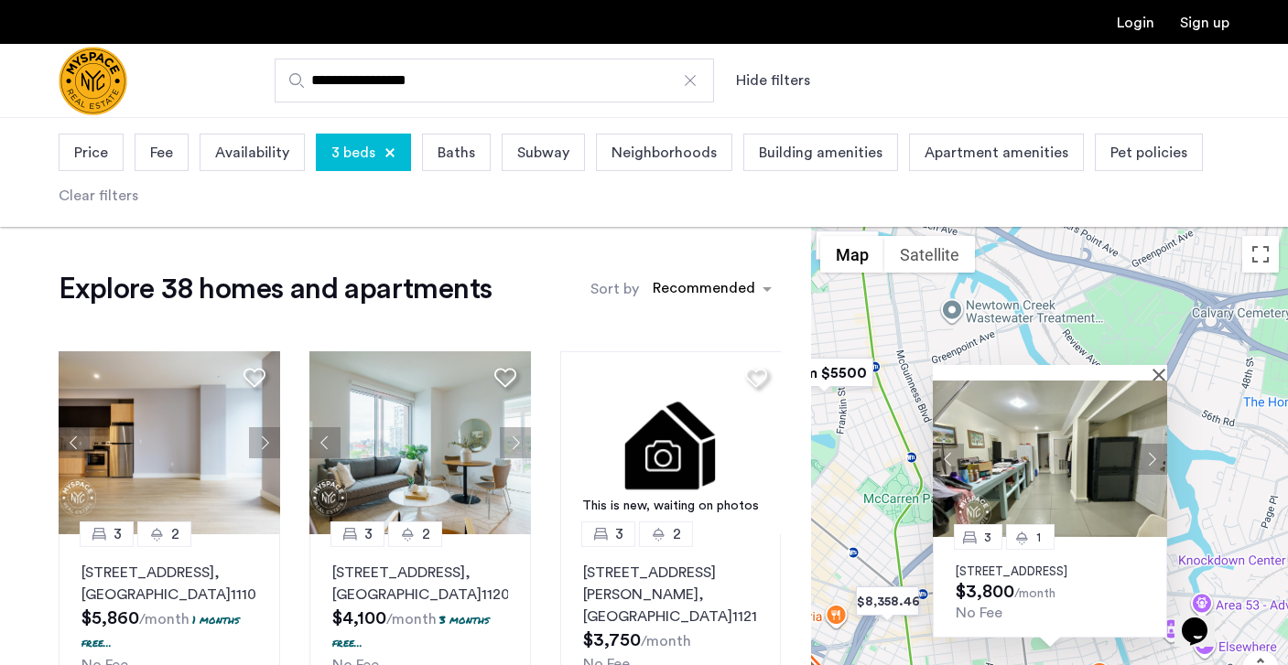
click at [1145, 446] on button "Next apartment" at bounding box center [1151, 458] width 31 height 31
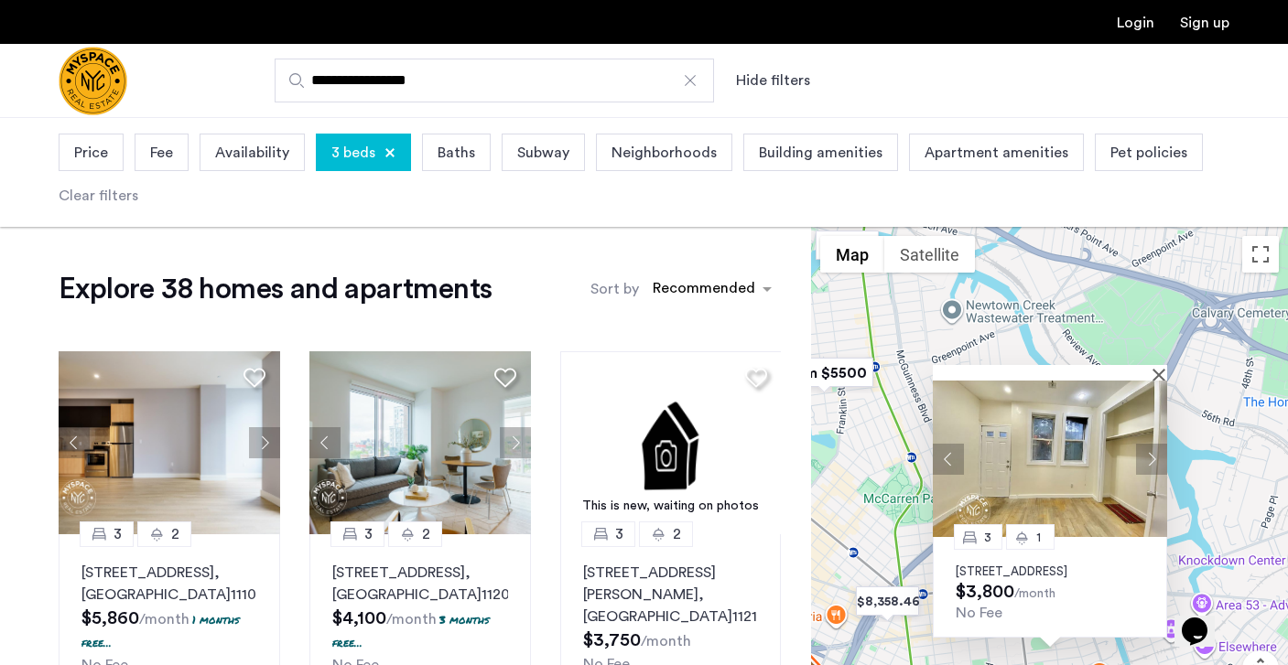
click at [1145, 446] on button "Next apartment" at bounding box center [1151, 458] width 31 height 31
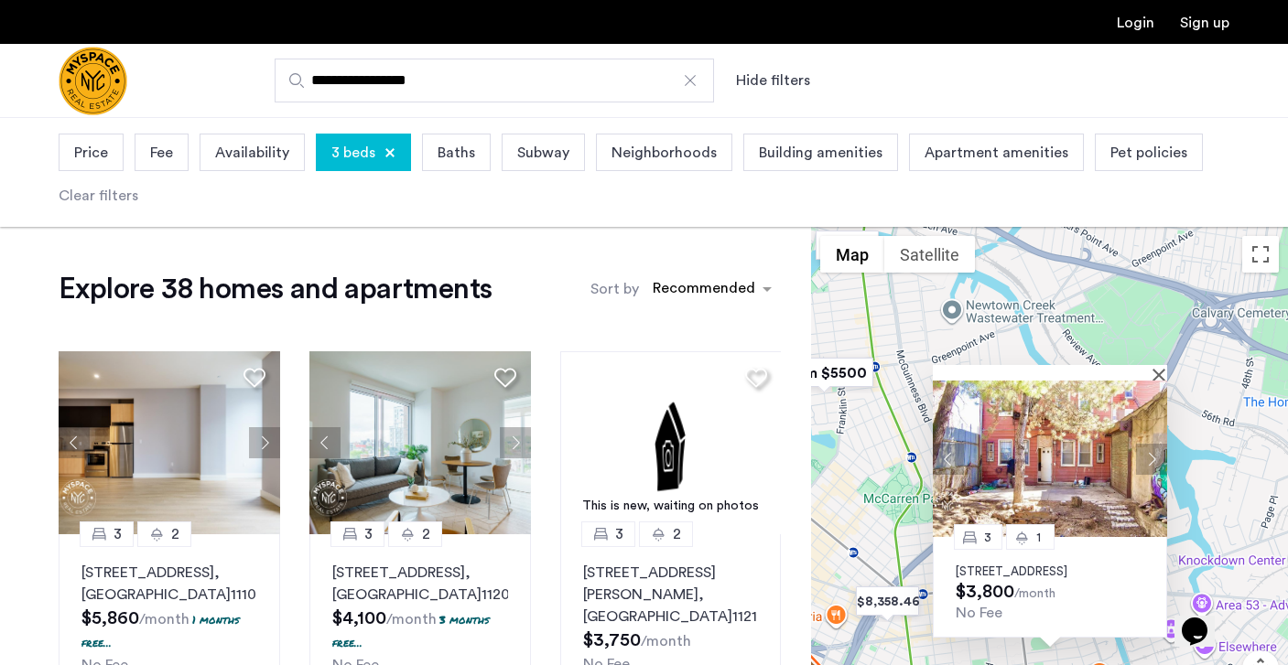
click at [1228, 457] on div "3 1 [STREET_ADDRESS] $3,800 /month No Fee" at bounding box center [1049, 501] width 477 height 548
click at [1164, 365] on div "3 1 [STREET_ADDRESS] $3,800 /month No Fee" at bounding box center [1050, 501] width 234 height 273
click at [1159, 368] on button "Close" at bounding box center [1162, 374] width 13 height 13
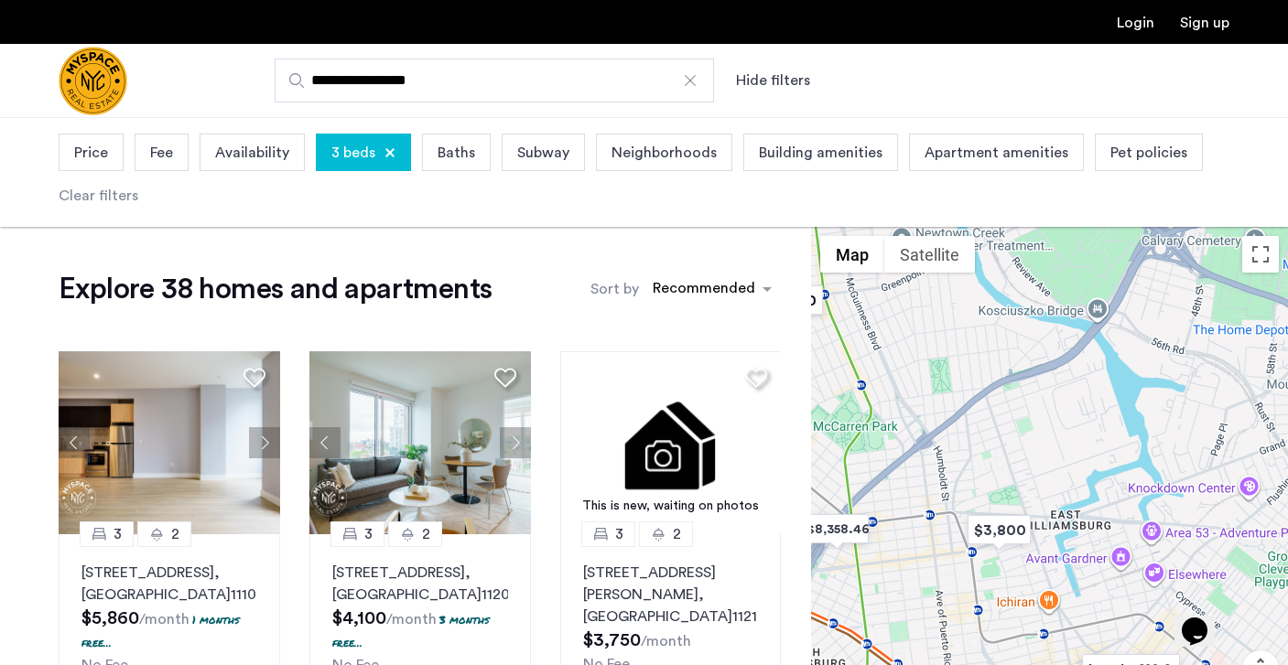
drag, startPoint x: 1171, startPoint y: 489, endPoint x: 1093, endPoint y: 366, distance: 145.2
click at [1093, 366] on div at bounding box center [1049, 501] width 477 height 548
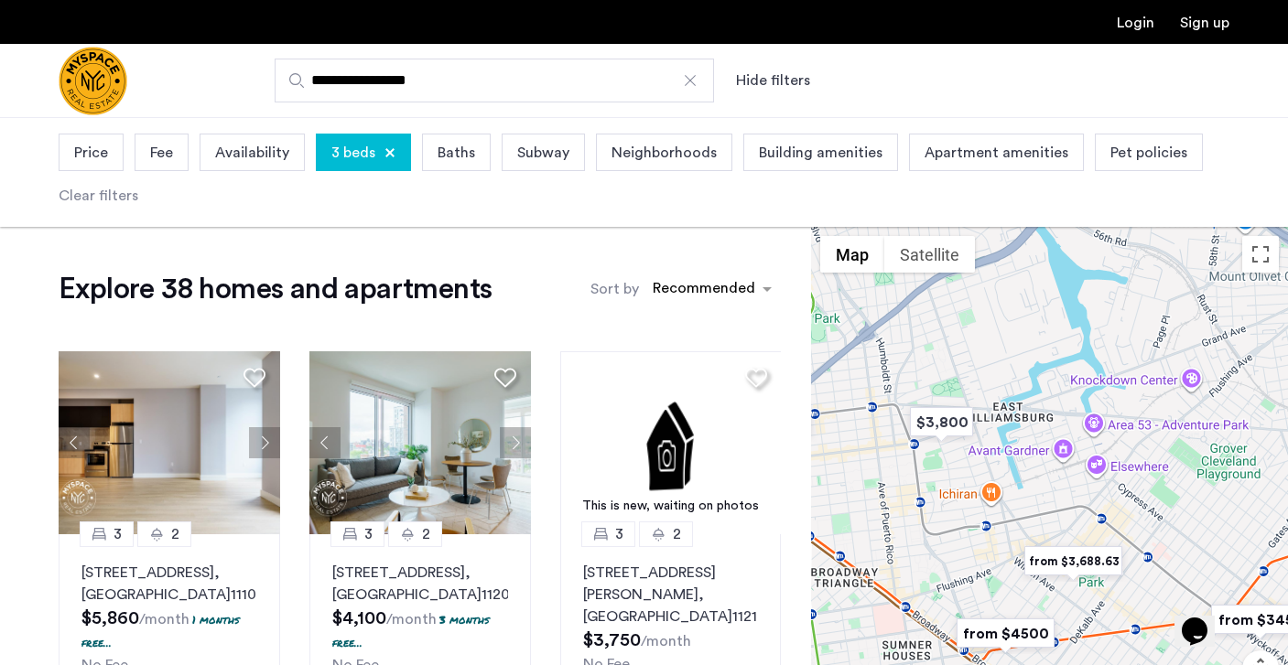
drag, startPoint x: 1159, startPoint y: 534, endPoint x: 1092, endPoint y: 386, distance: 161.8
click at [1092, 386] on div at bounding box center [1049, 501] width 477 height 548
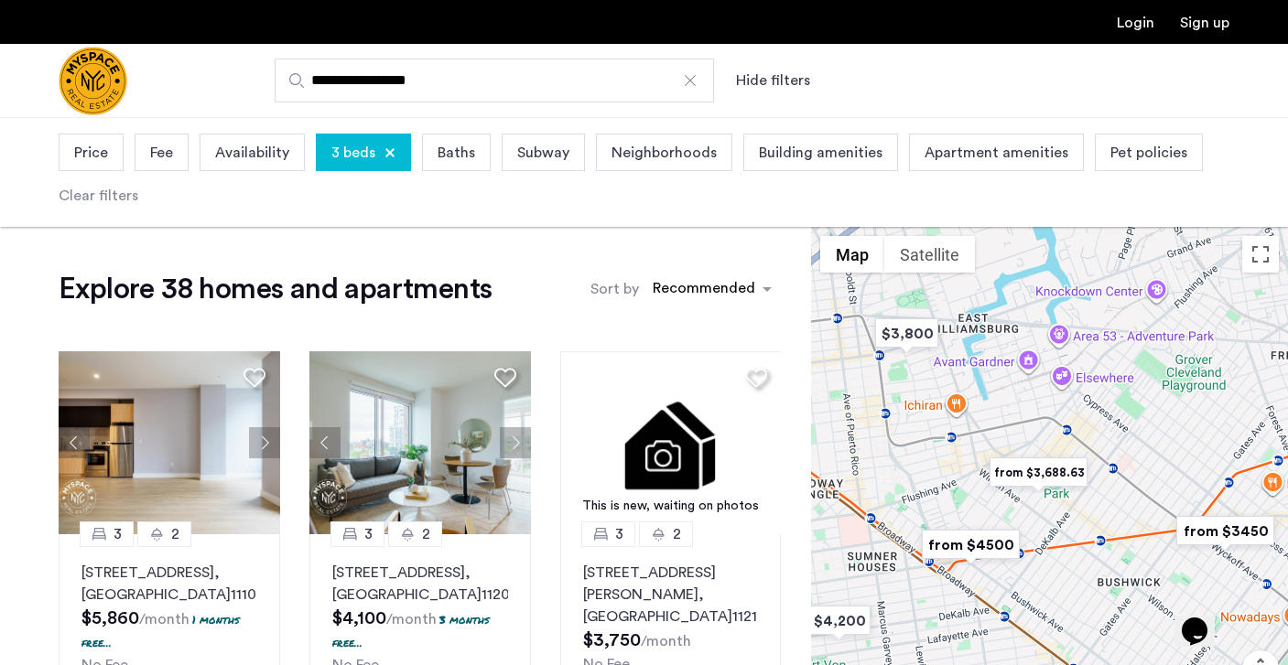
click at [1065, 470] on img "from $3,688.63" at bounding box center [1038, 472] width 113 height 41
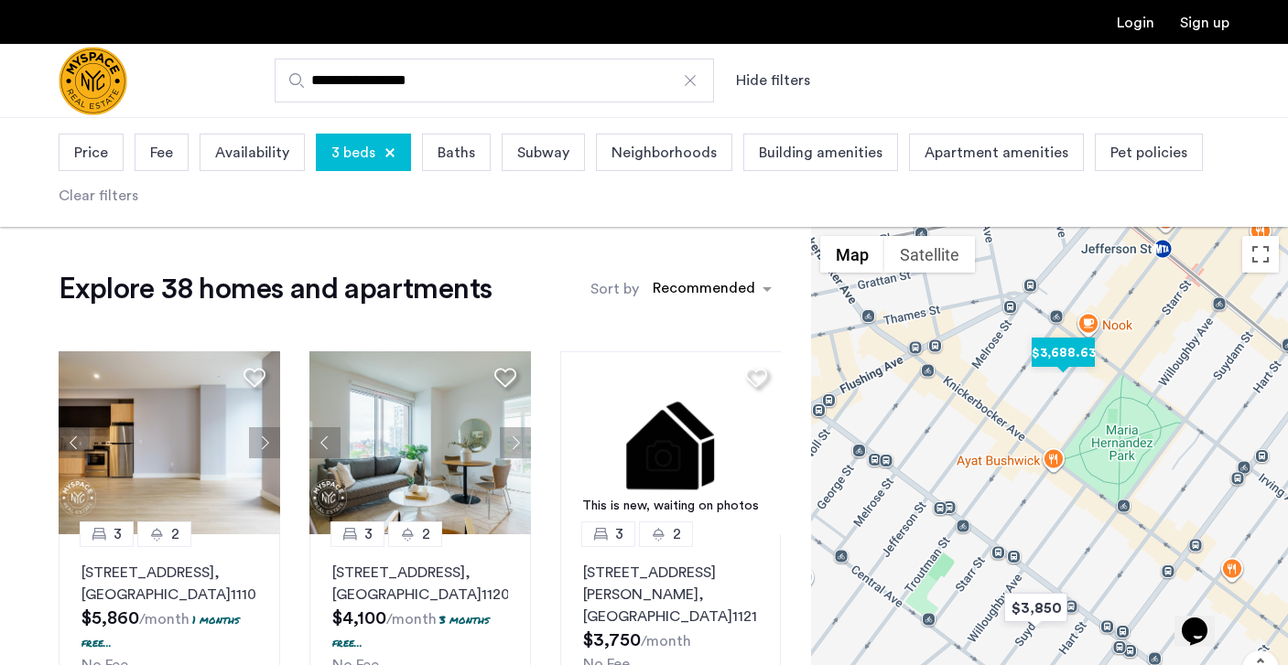
click at [1056, 352] on img "$3,688.63" at bounding box center [1063, 352] width 78 height 41
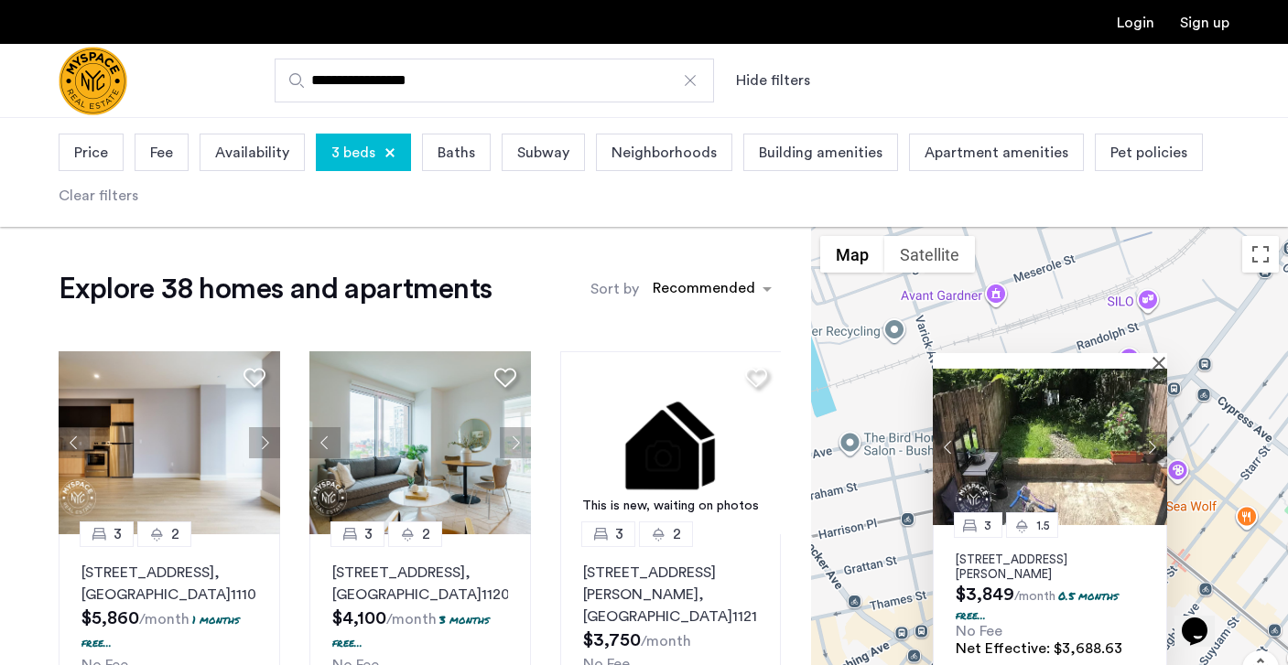
click at [1151, 441] on button "Next apartment" at bounding box center [1151, 446] width 31 height 31
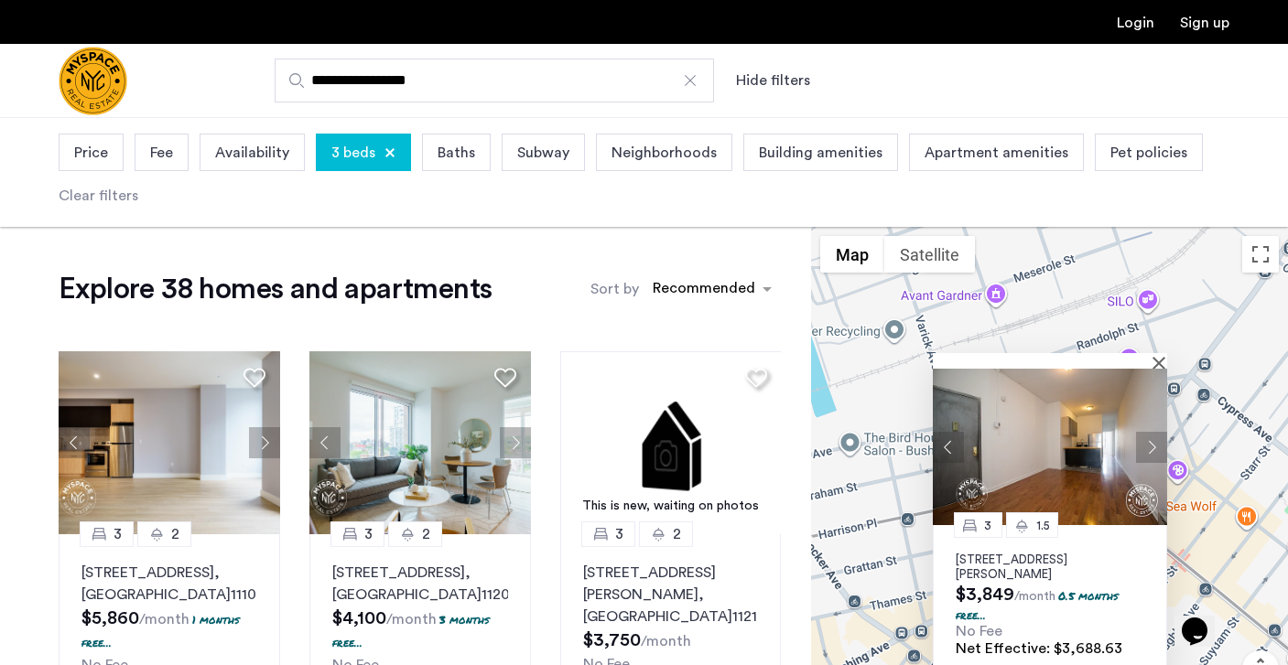
click at [1151, 441] on button "Next apartment" at bounding box center [1151, 446] width 31 height 31
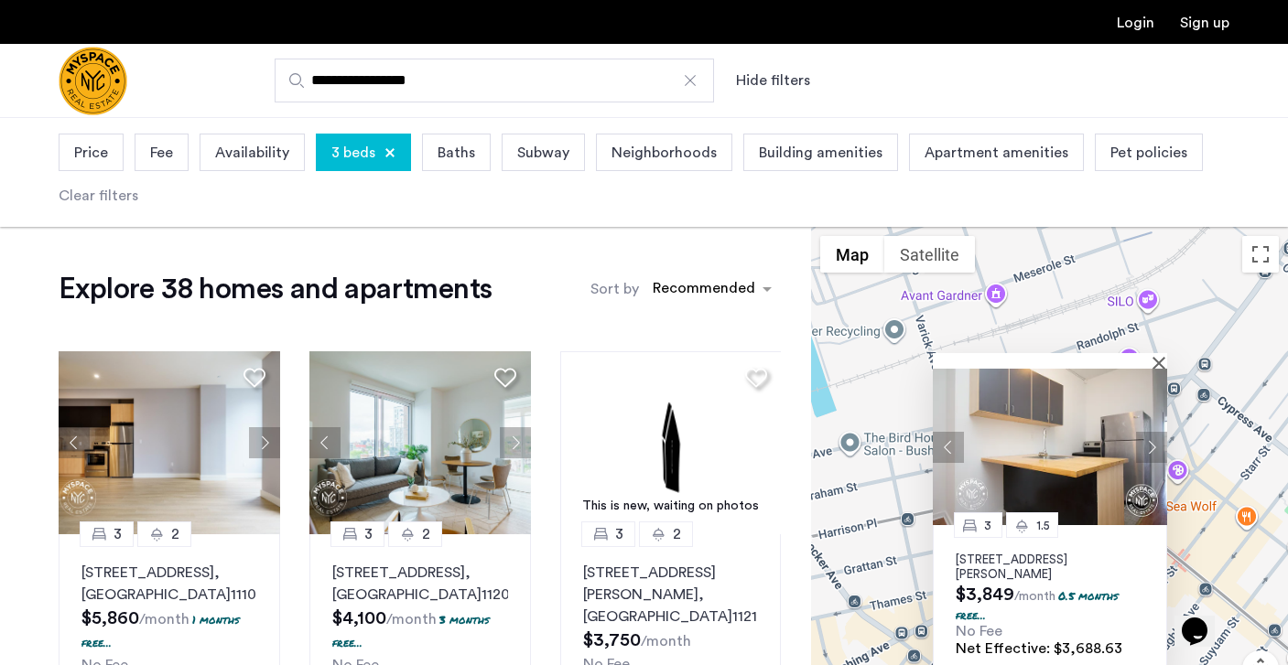
click at [1151, 441] on button "Next apartment" at bounding box center [1151, 446] width 31 height 31
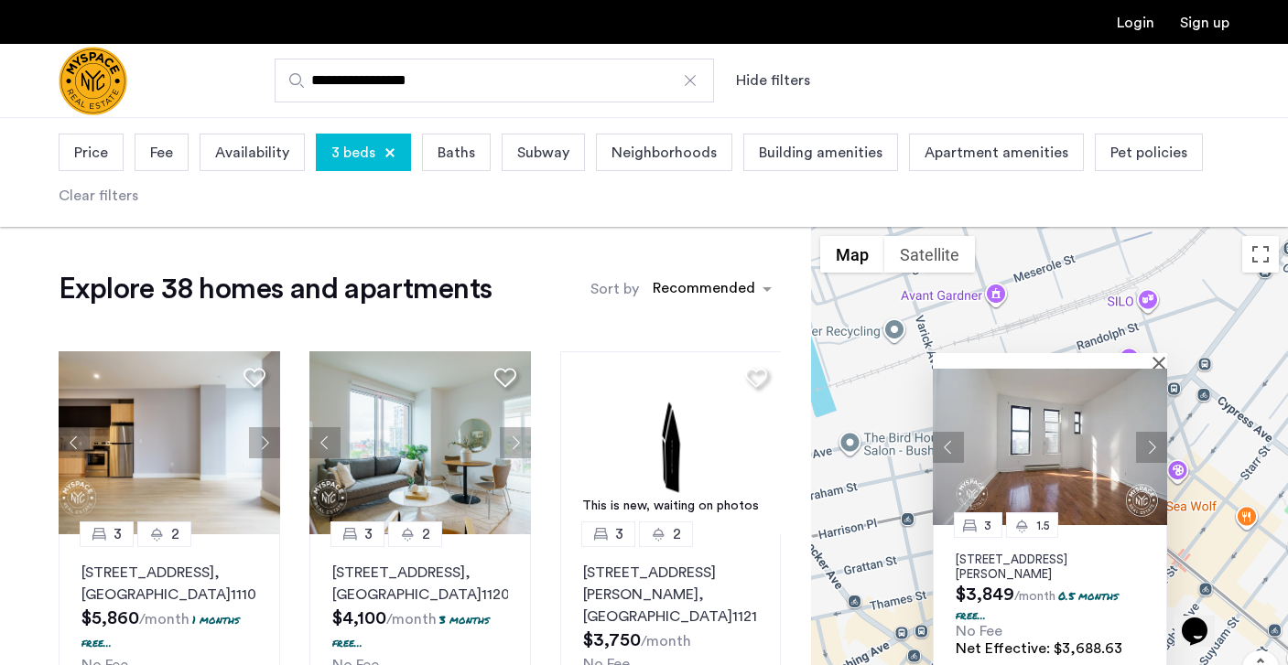
click at [1152, 441] on button "Next apartment" at bounding box center [1151, 446] width 31 height 31
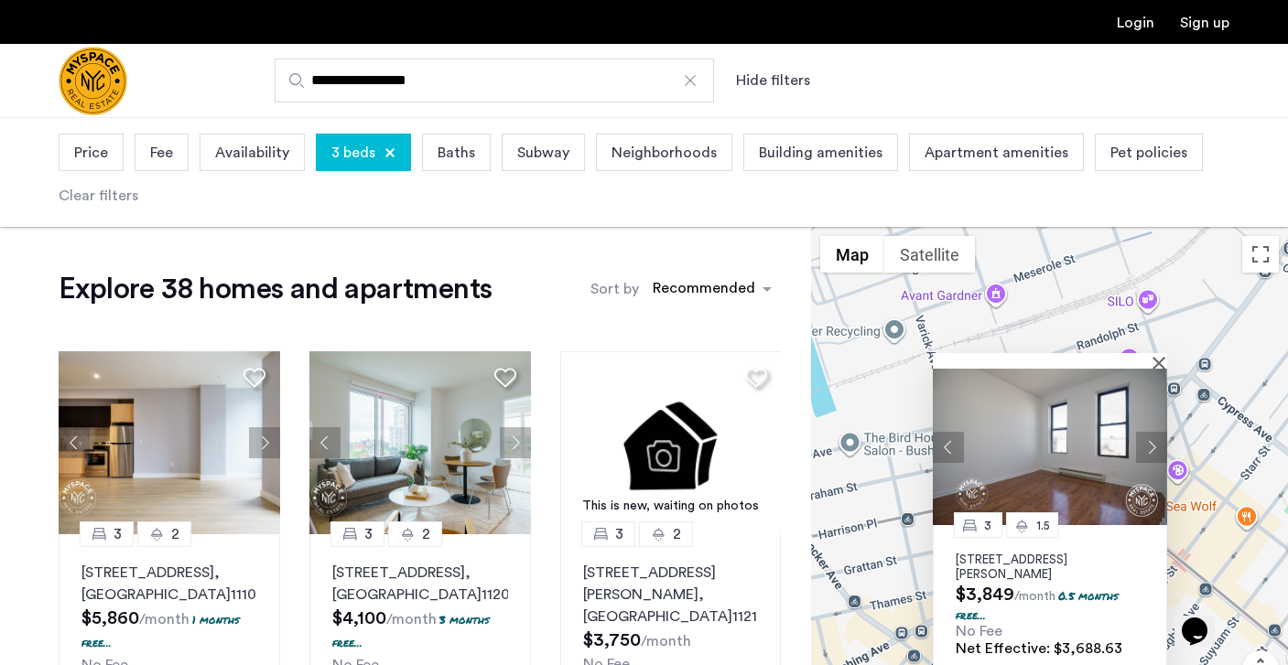
click at [1152, 441] on button "Next apartment" at bounding box center [1151, 446] width 31 height 31
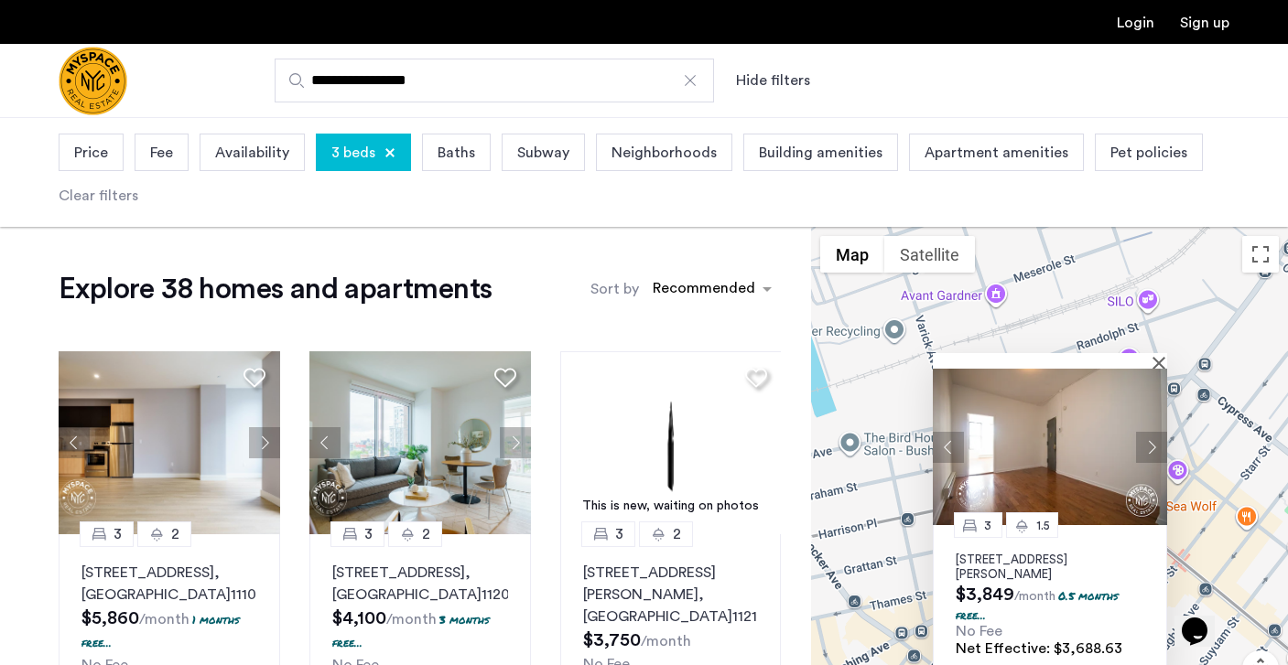
click at [1153, 442] on button "Next apartment" at bounding box center [1151, 446] width 31 height 31
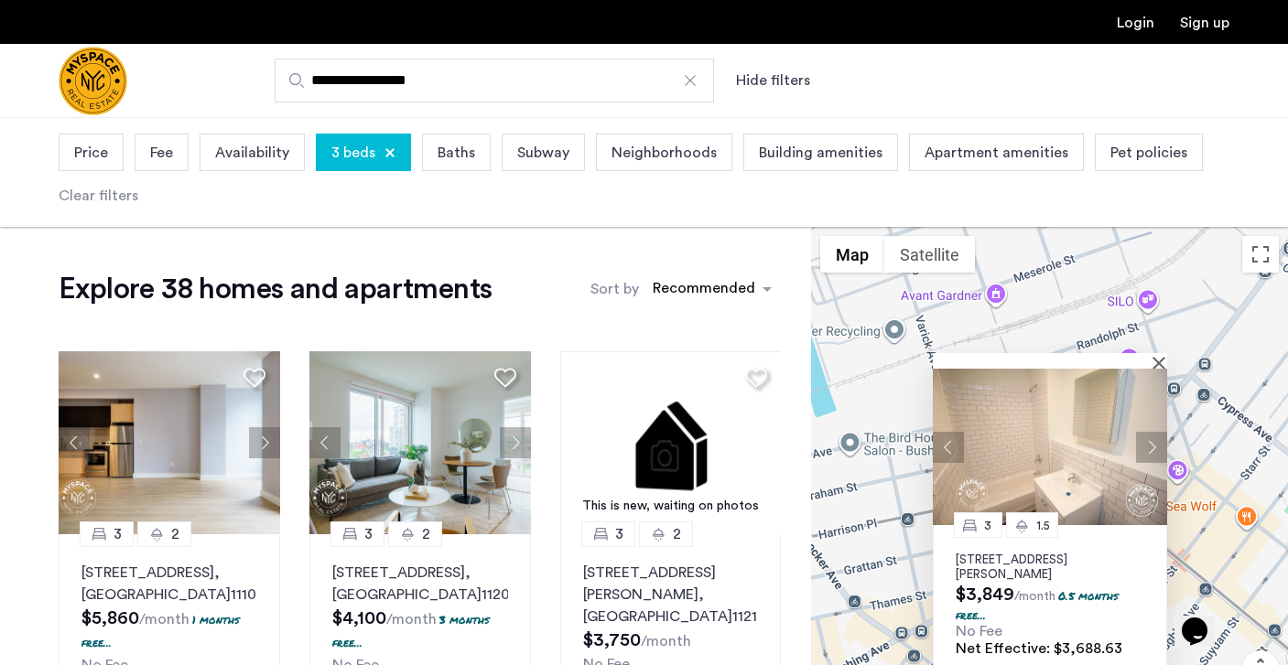
click at [1153, 442] on button "Next apartment" at bounding box center [1151, 446] width 31 height 31
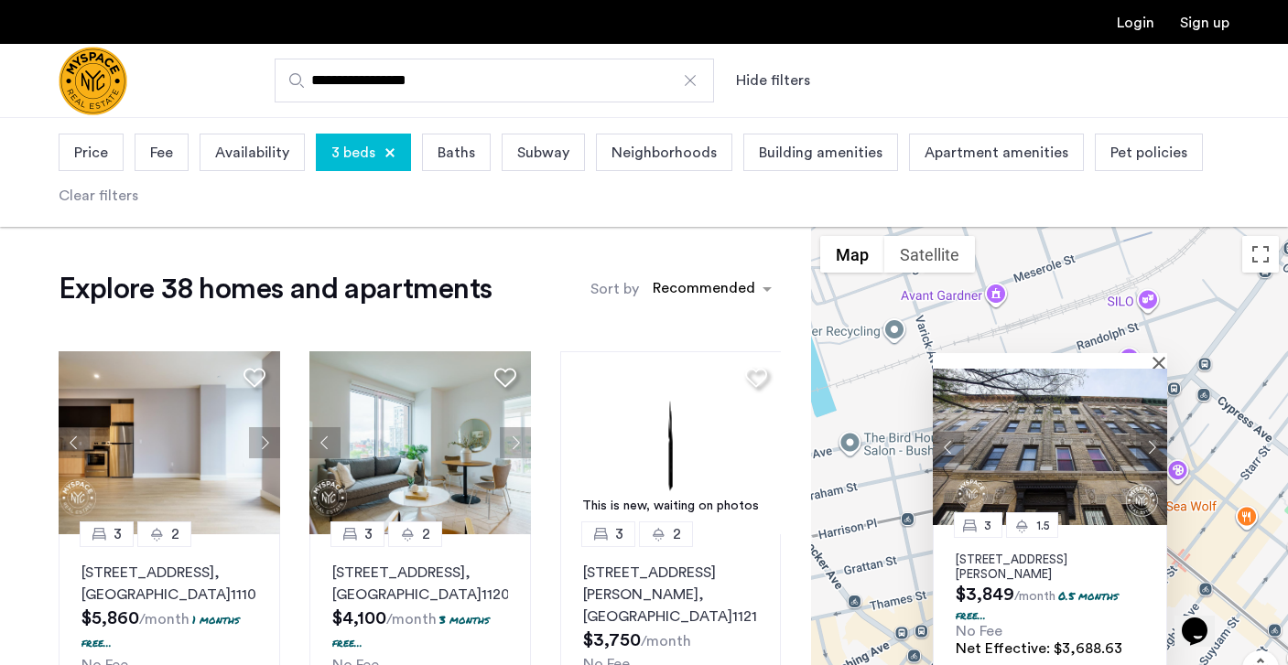
click at [1154, 442] on button "Next apartment" at bounding box center [1151, 446] width 31 height 31
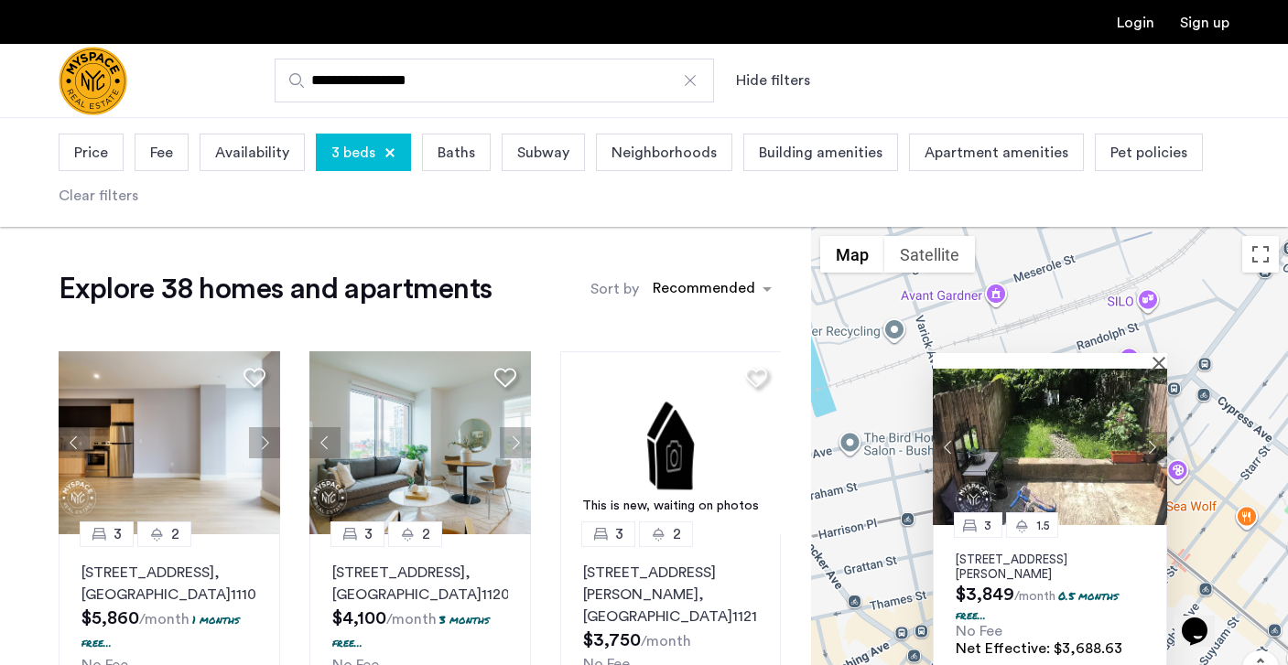
click at [1154, 442] on button "Next apartment" at bounding box center [1151, 446] width 31 height 31
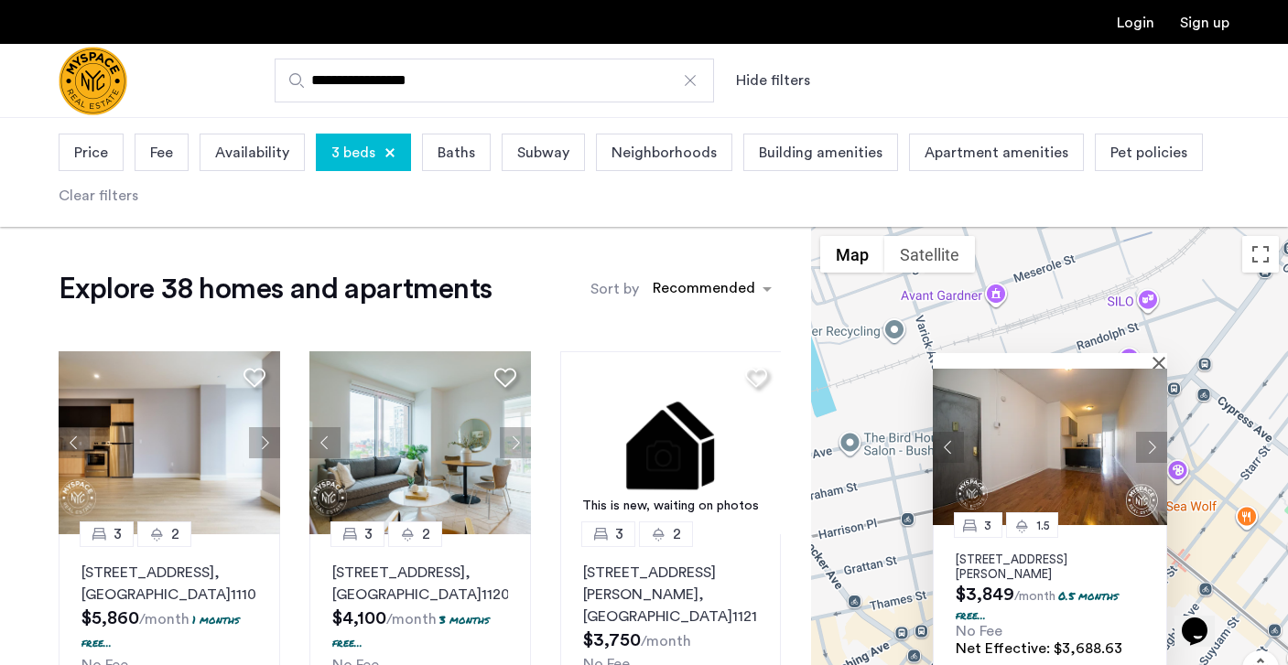
click at [1155, 443] on button "Next apartment" at bounding box center [1151, 446] width 31 height 31
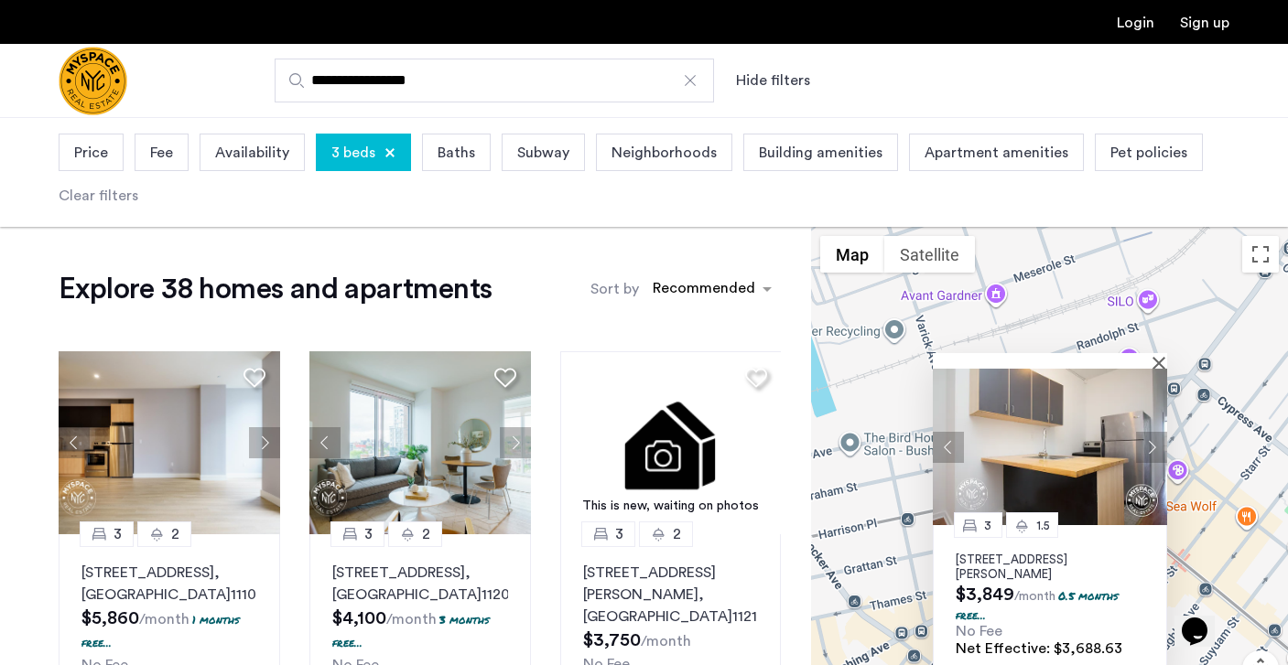
click at [1037, 564] on p "[STREET_ADDRESS][PERSON_NAME]" at bounding box center [1049, 567] width 189 height 29
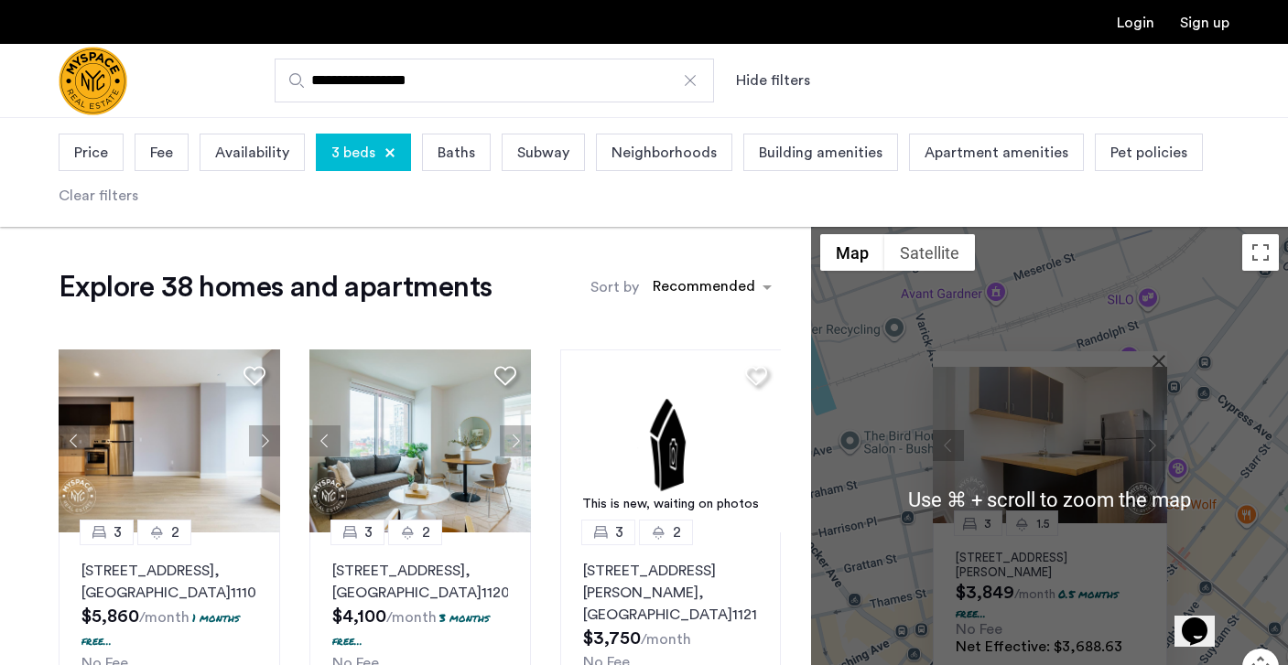
click at [1175, 343] on div "3 1.5 [STREET_ADDRESS][PERSON_NAME] $3,849 /month 0.5 months free... No Fee Net…" at bounding box center [1049, 499] width 477 height 548
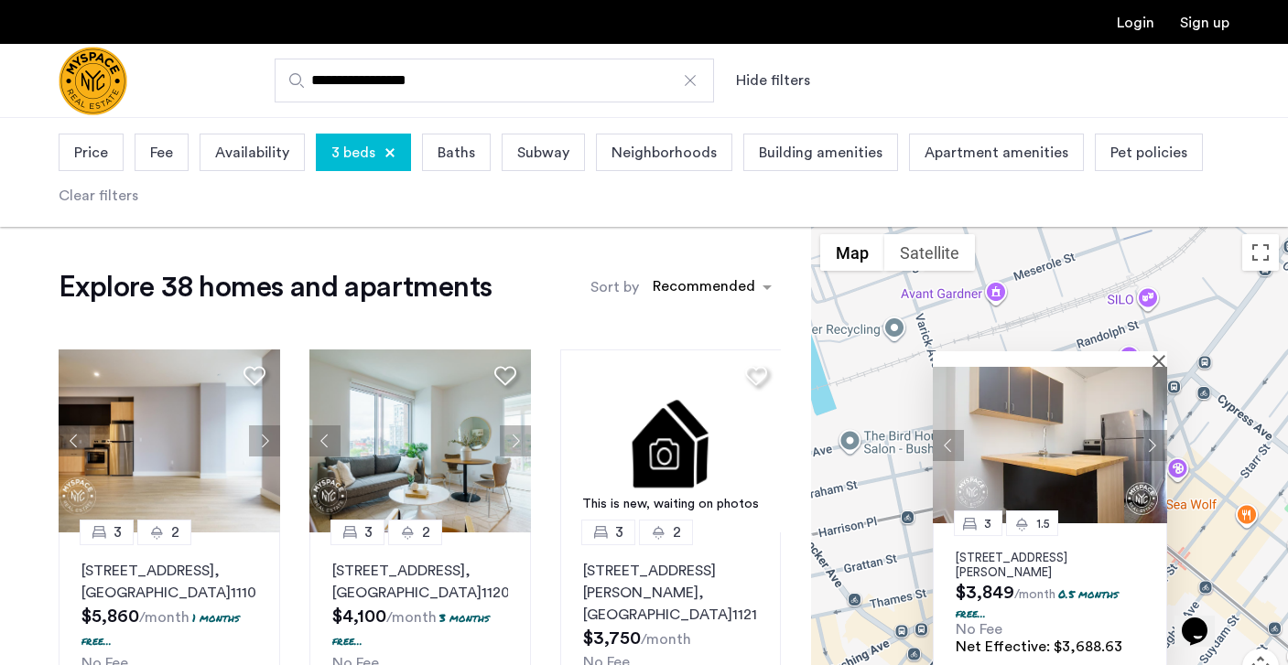
click at [1157, 369] on img at bounding box center [1050, 445] width 234 height 157
click at [1244, 414] on div "3 1.5 [STREET_ADDRESS][PERSON_NAME] $3,849 /month 0.5 months free... No Fee Net…" at bounding box center [1049, 499] width 477 height 548
click at [1158, 354] on button "Close" at bounding box center [1162, 360] width 13 height 13
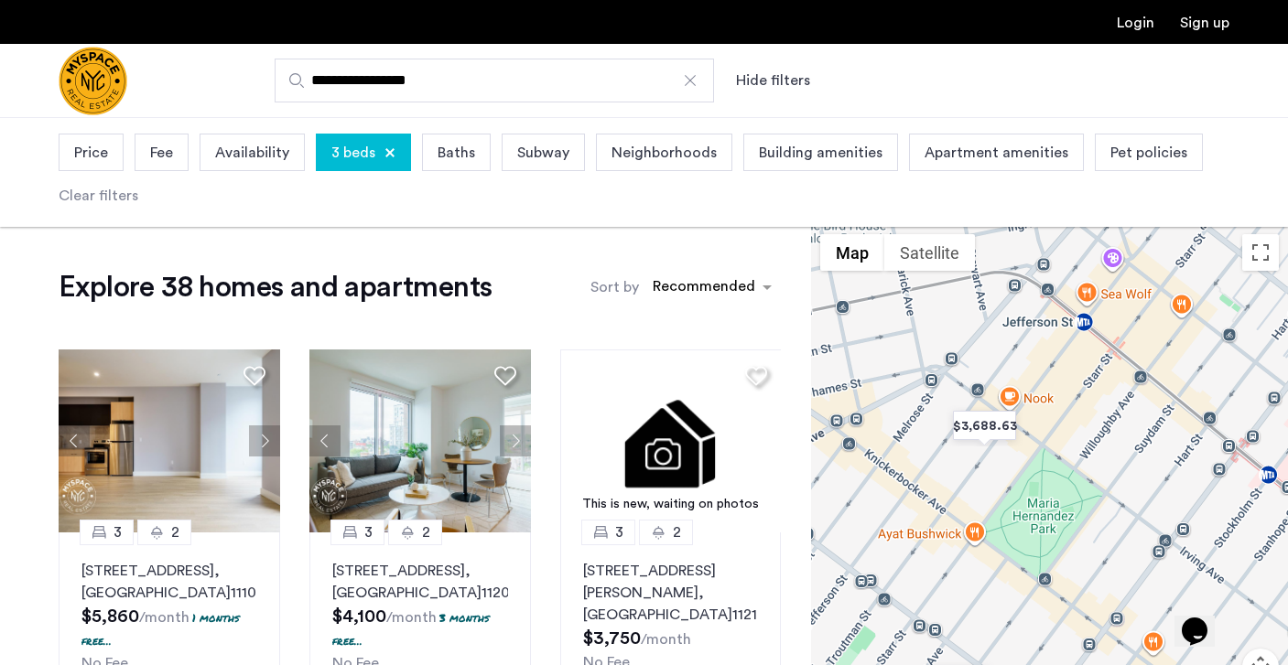
drag, startPoint x: 1155, startPoint y: 441, endPoint x: 1086, endPoint y: 218, distance: 233.6
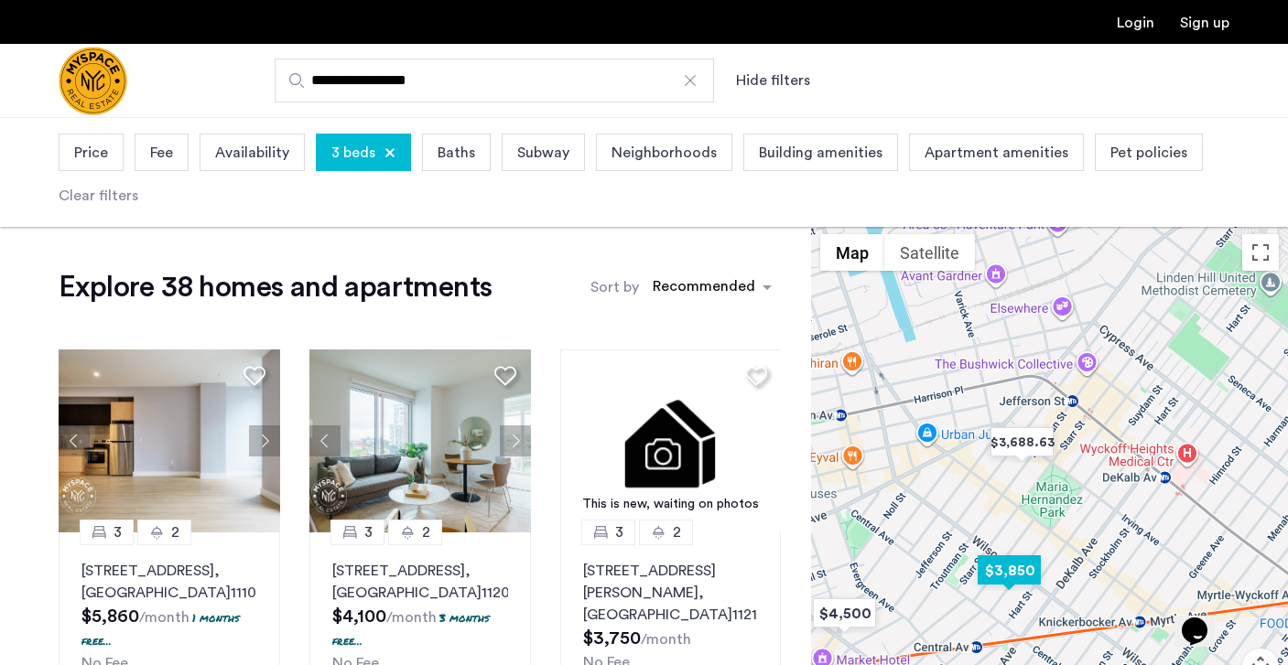
click at [1008, 568] on img "$3,850" at bounding box center [1009, 570] width 78 height 41
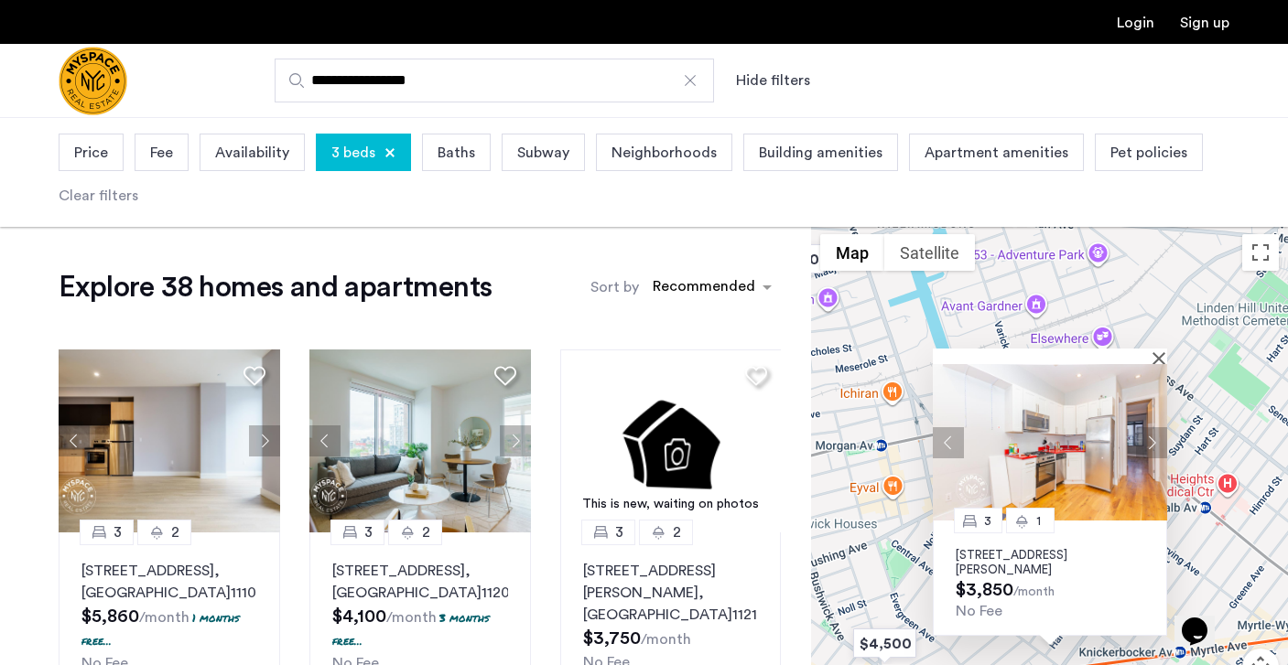
click at [1149, 441] on button "Next apartment" at bounding box center [1151, 441] width 31 height 31
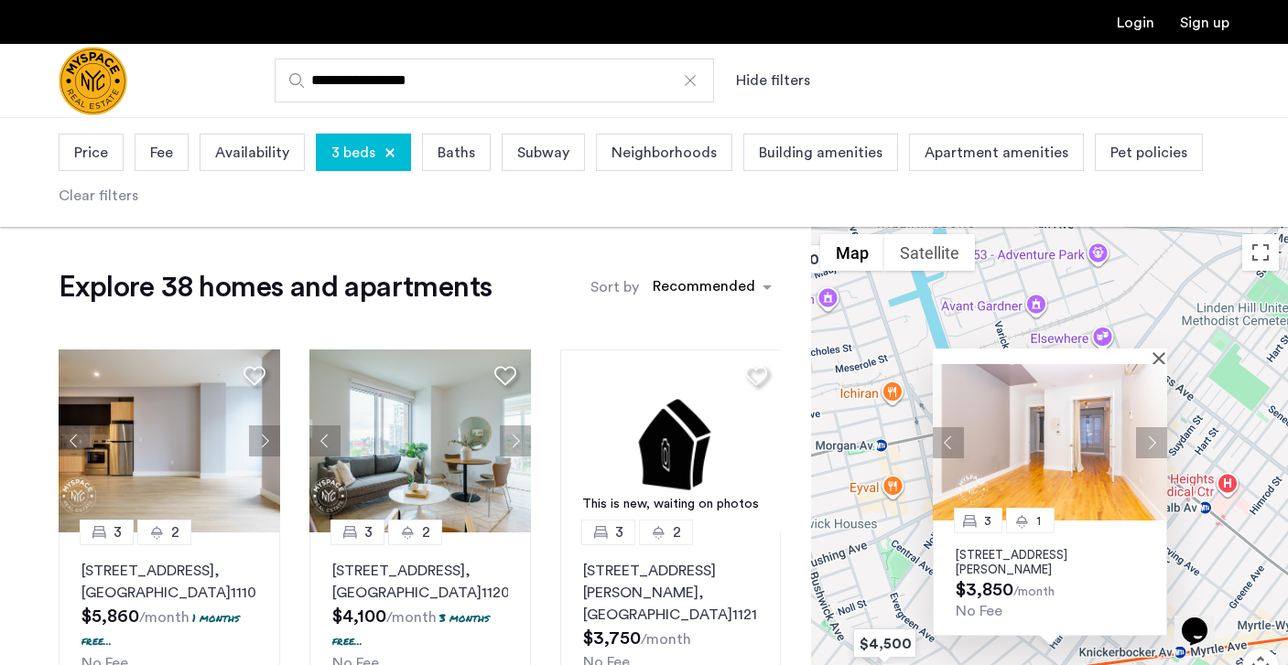
click at [1154, 442] on button "Next apartment" at bounding box center [1151, 441] width 31 height 31
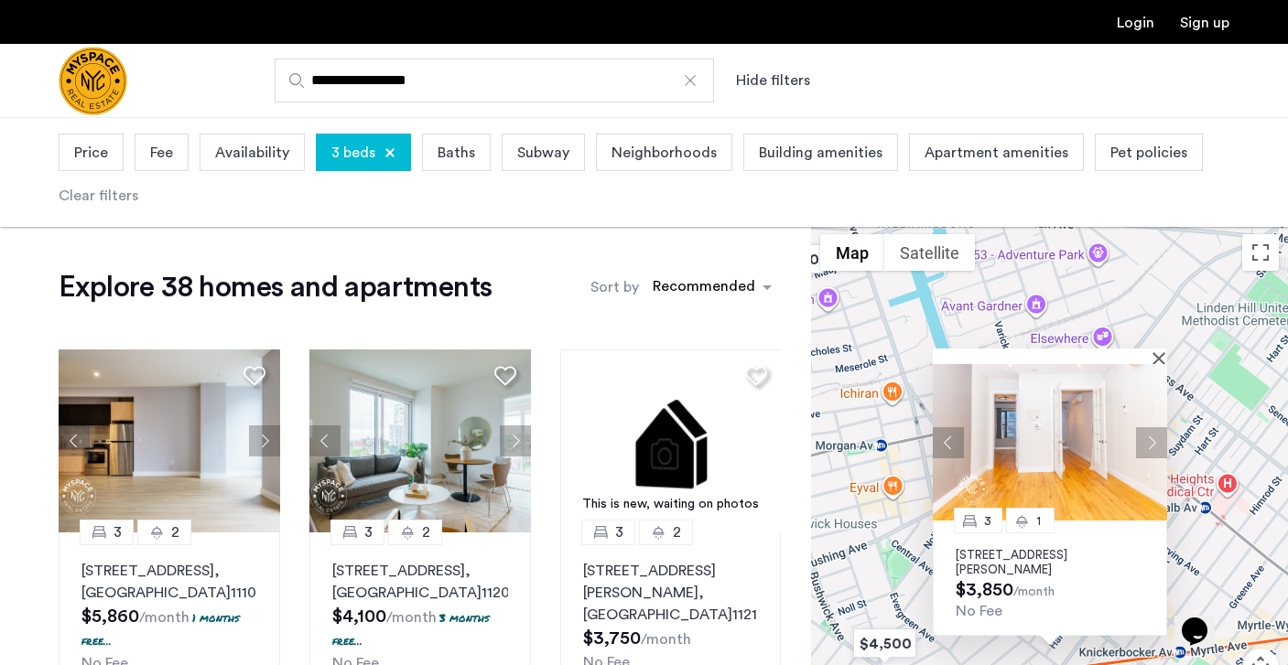
click at [1154, 442] on button "Next apartment" at bounding box center [1151, 441] width 31 height 31
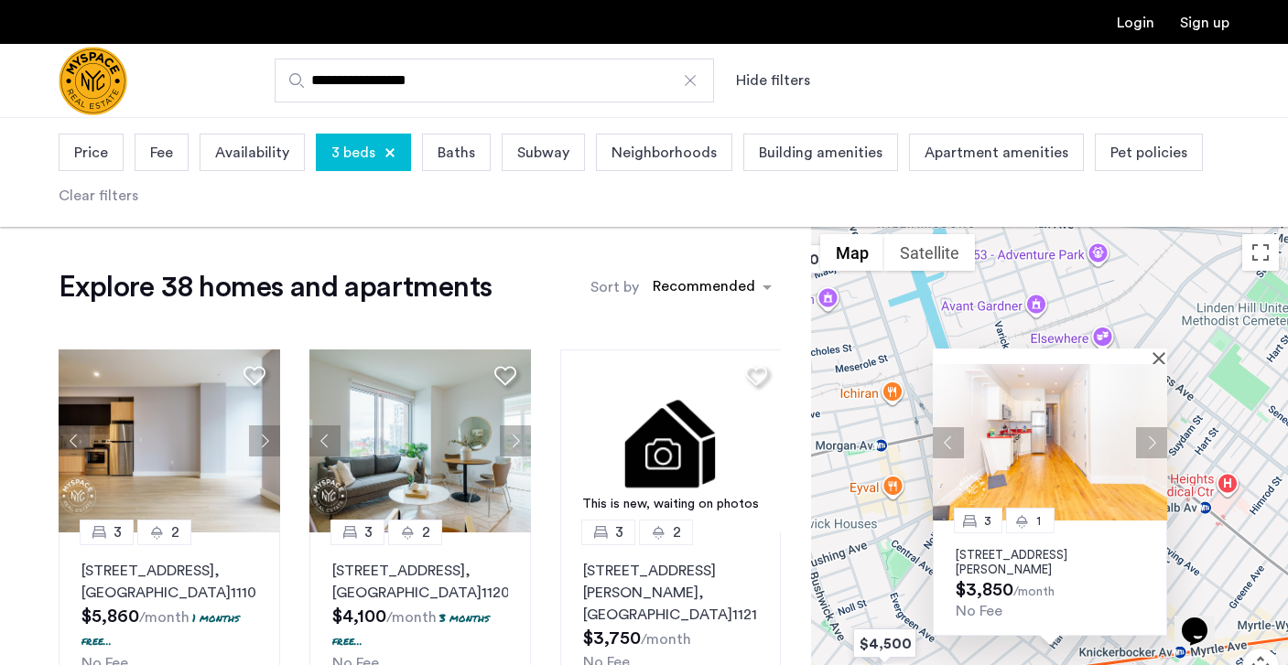
click at [1154, 442] on button "Next apartment" at bounding box center [1151, 441] width 31 height 31
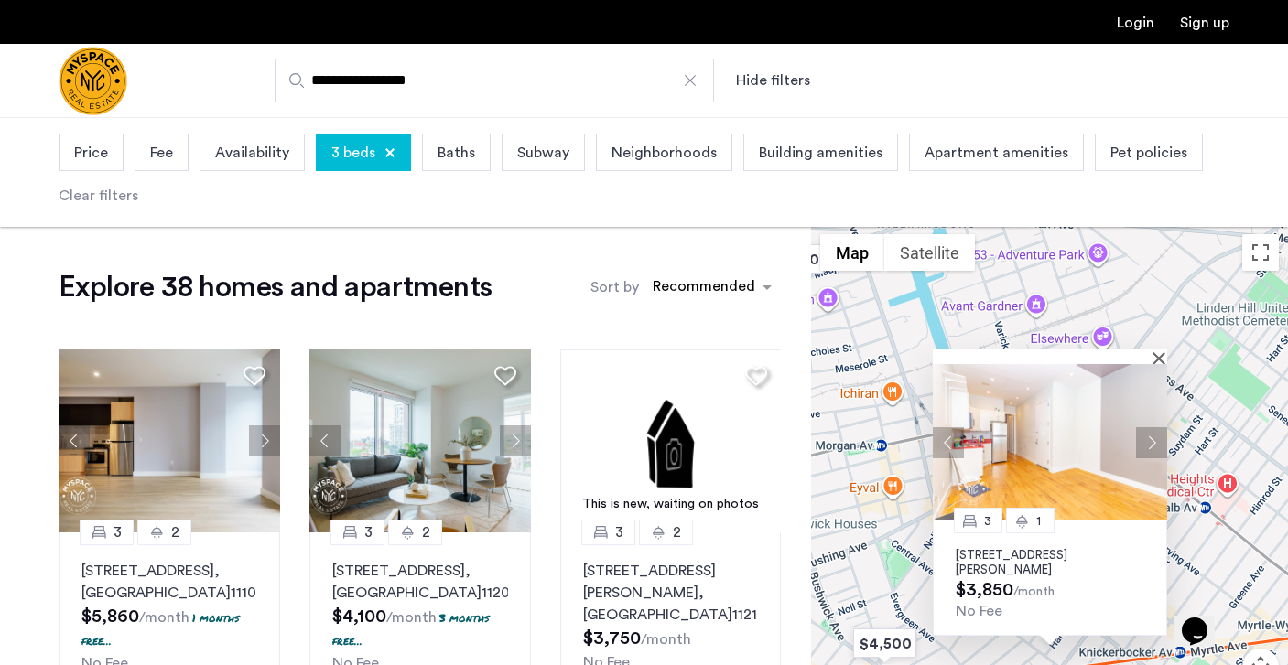
click at [1154, 442] on button "Next apartment" at bounding box center [1151, 441] width 31 height 31
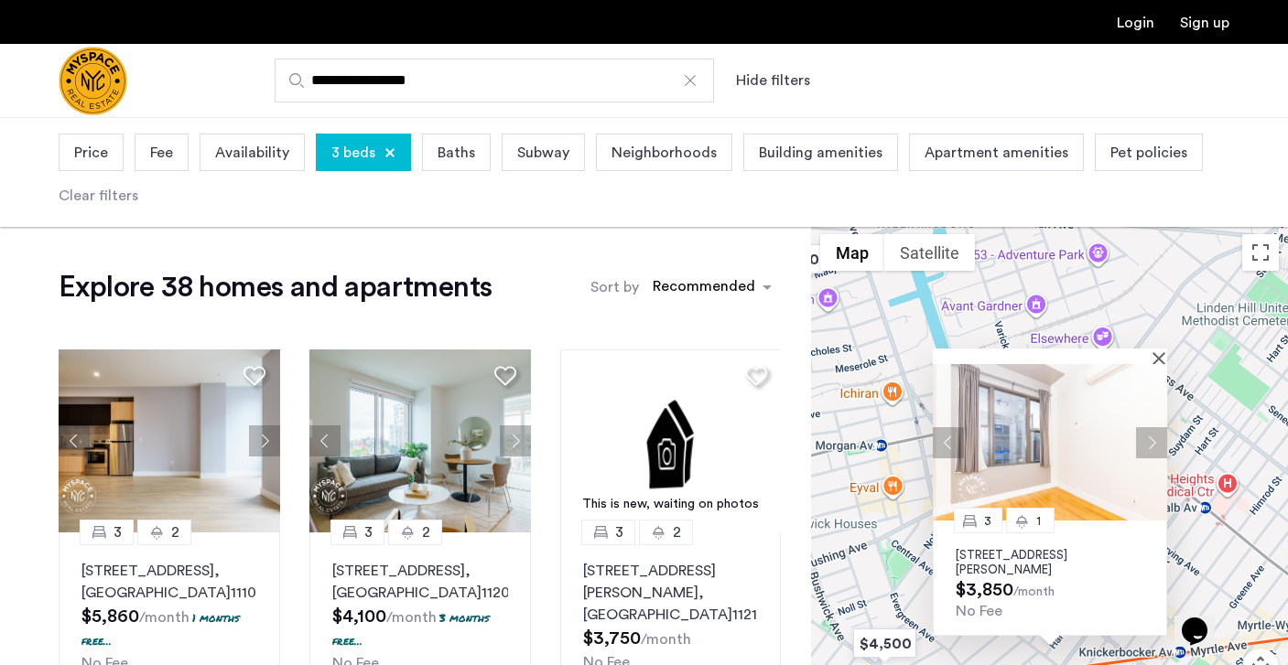
click at [1154, 442] on button "Next apartment" at bounding box center [1151, 441] width 31 height 31
click at [1212, 498] on div "3 1 [STREET_ADDRESS][PERSON_NAME] $3,850 /month No Fee" at bounding box center [1049, 499] width 477 height 548
click at [1161, 351] on button "Close" at bounding box center [1162, 357] width 13 height 13
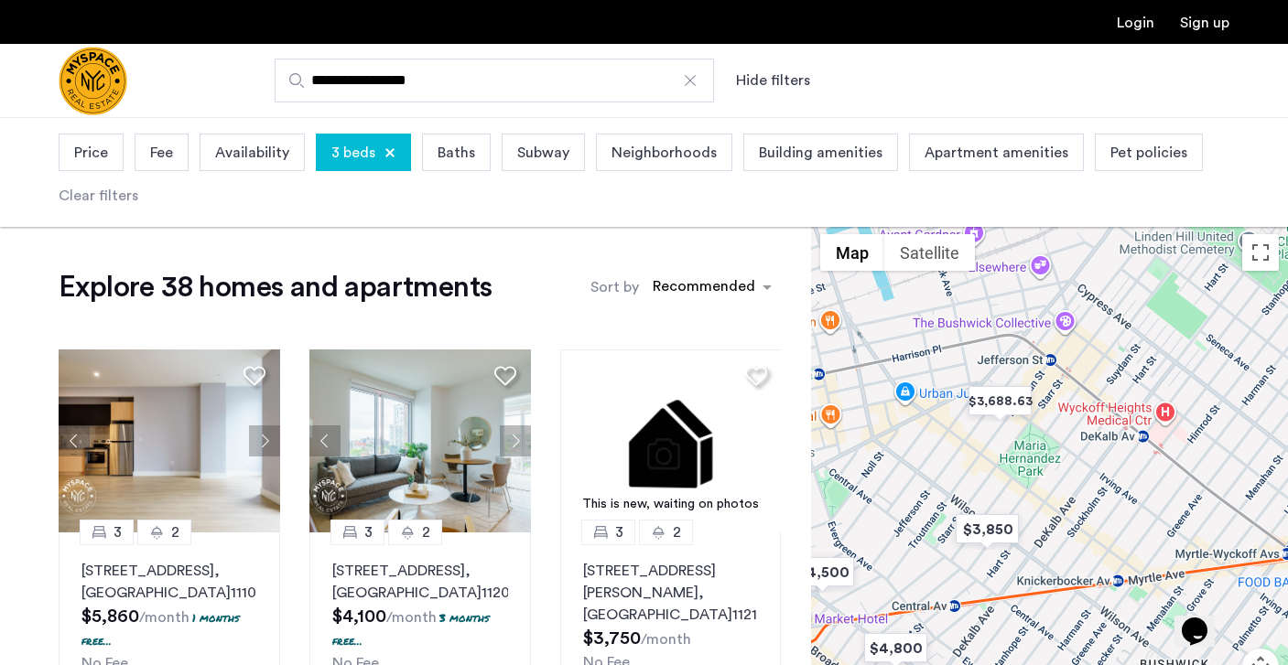
drag, startPoint x: 1144, startPoint y: 491, endPoint x: 1016, endPoint y: 326, distance: 209.4
click at [1016, 326] on div at bounding box center [1049, 499] width 477 height 548
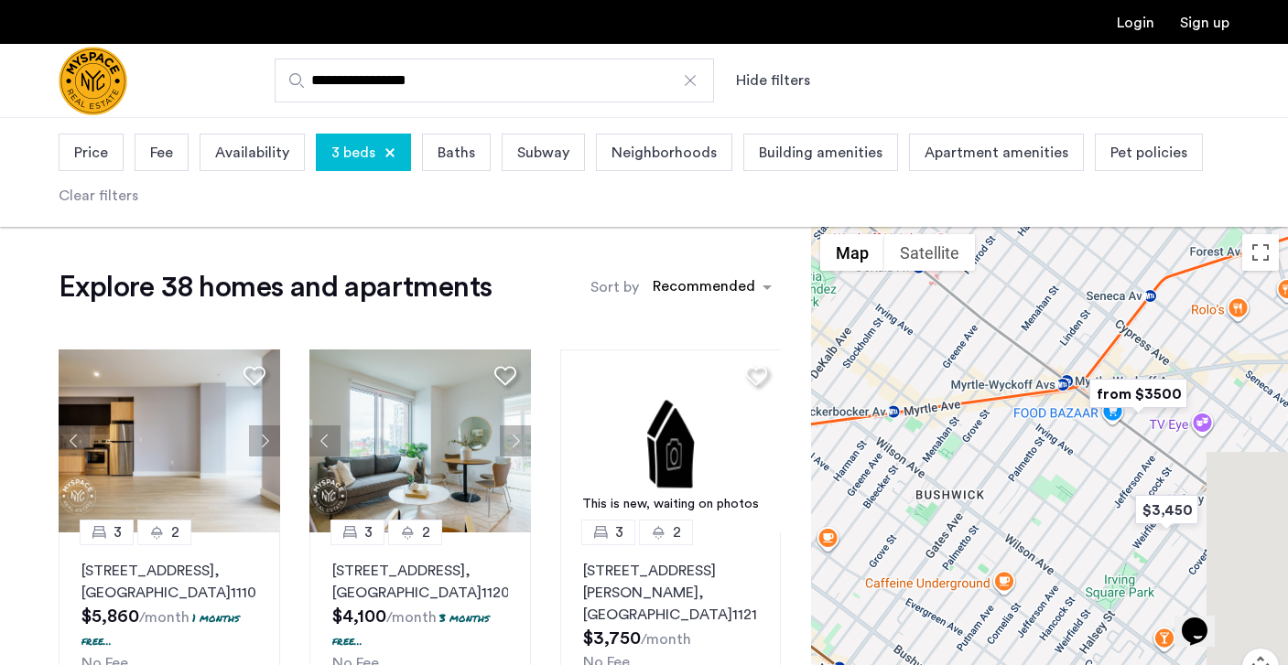
drag, startPoint x: 1119, startPoint y: 480, endPoint x: 971, endPoint y: 426, distance: 157.8
click at [971, 426] on div at bounding box center [1049, 499] width 477 height 548
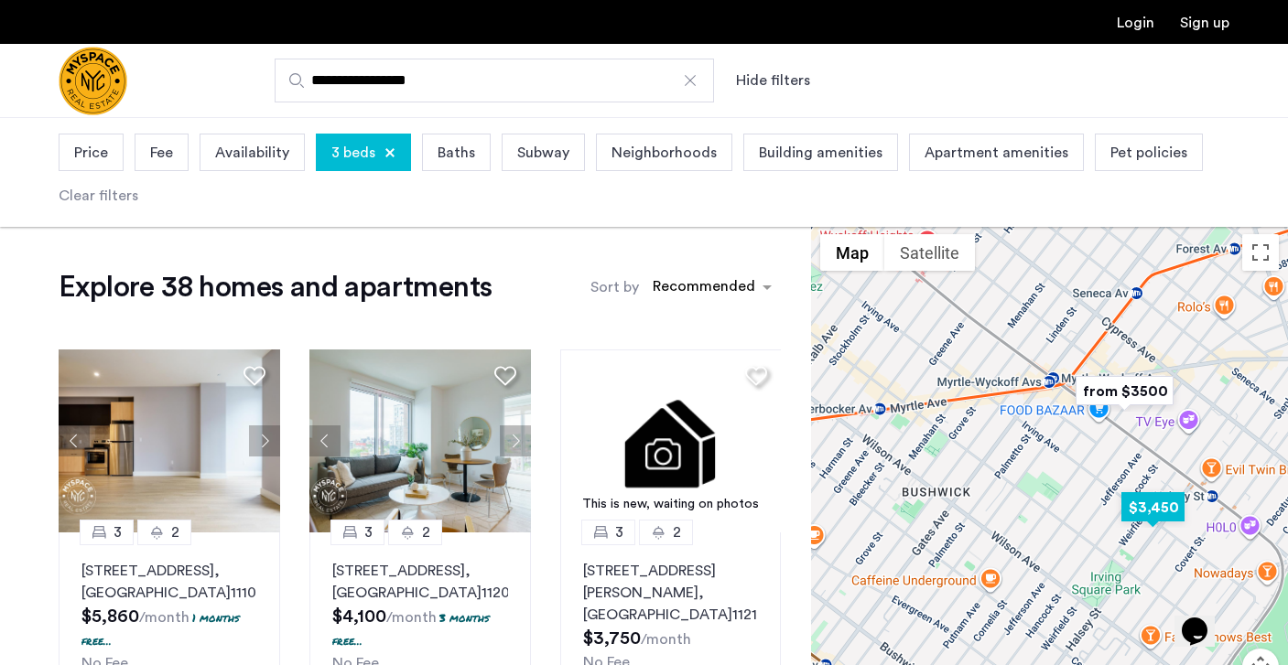
click at [1135, 502] on img "$3,450" at bounding box center [1153, 507] width 78 height 41
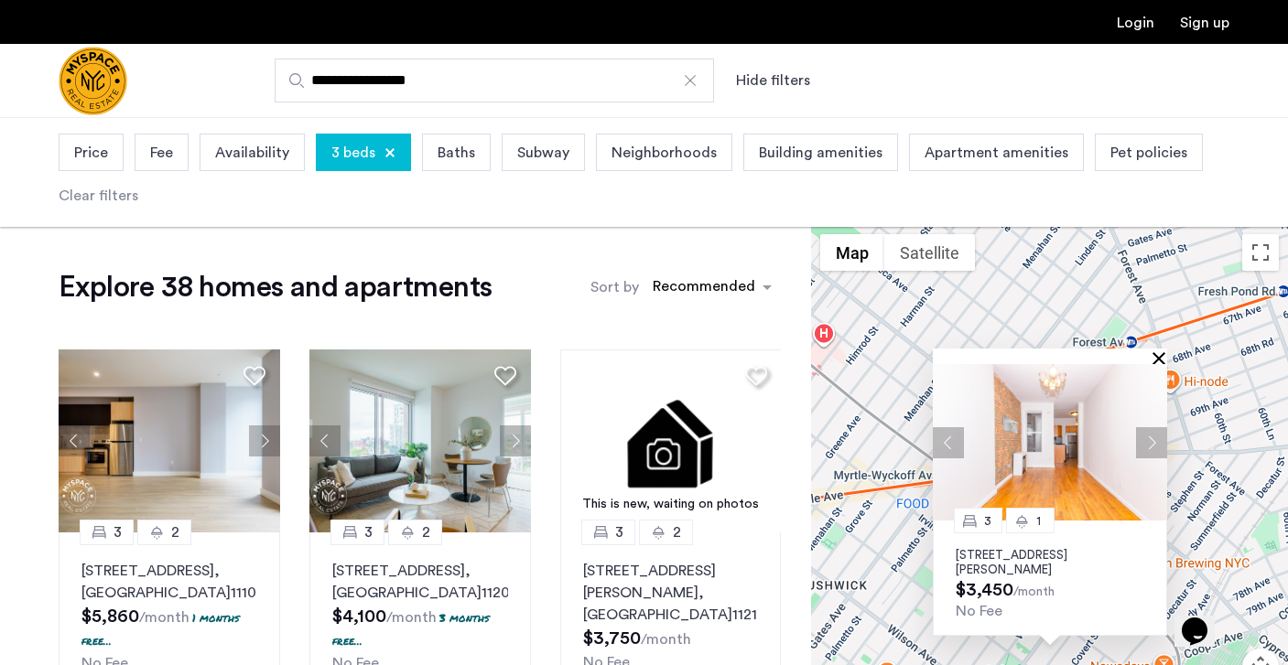
click at [1160, 351] on button "Close" at bounding box center [1162, 357] width 13 height 13
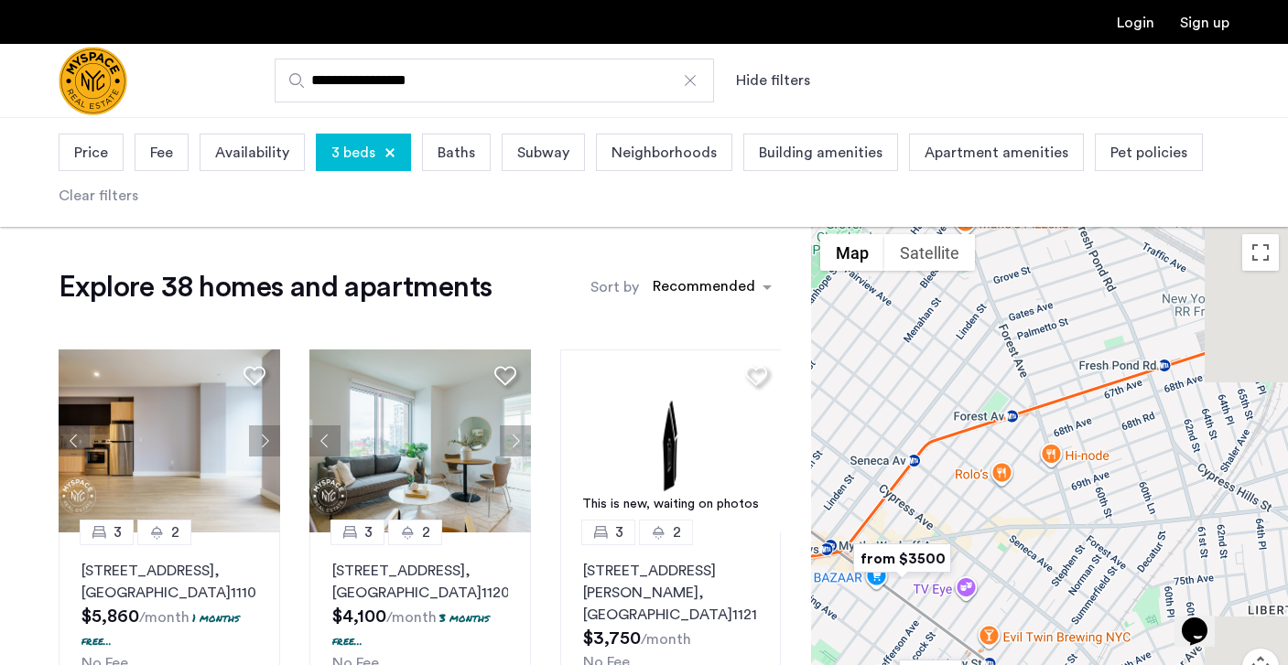
drag, startPoint x: 1167, startPoint y: 480, endPoint x: 1046, endPoint y: 554, distance: 141.7
click at [1046, 554] on div at bounding box center [1049, 499] width 477 height 548
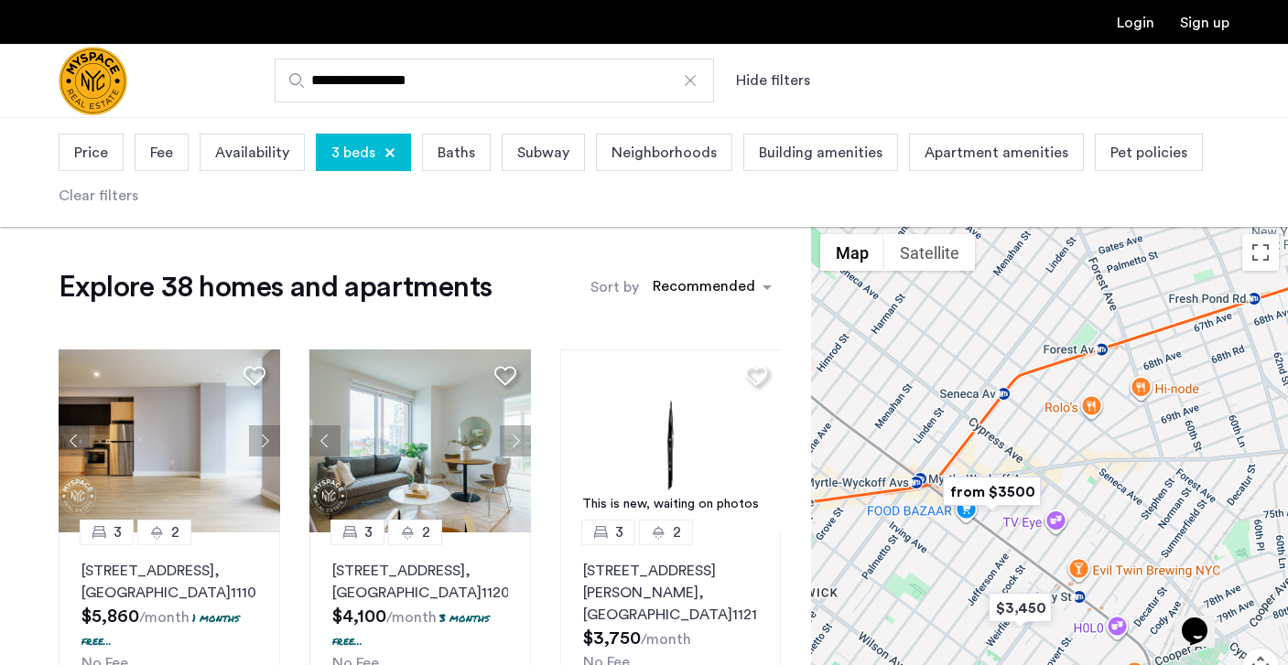
drag, startPoint x: 1046, startPoint y: 553, endPoint x: 1160, endPoint y: 473, distance: 138.6
click at [1160, 473] on div at bounding box center [1049, 499] width 477 height 548
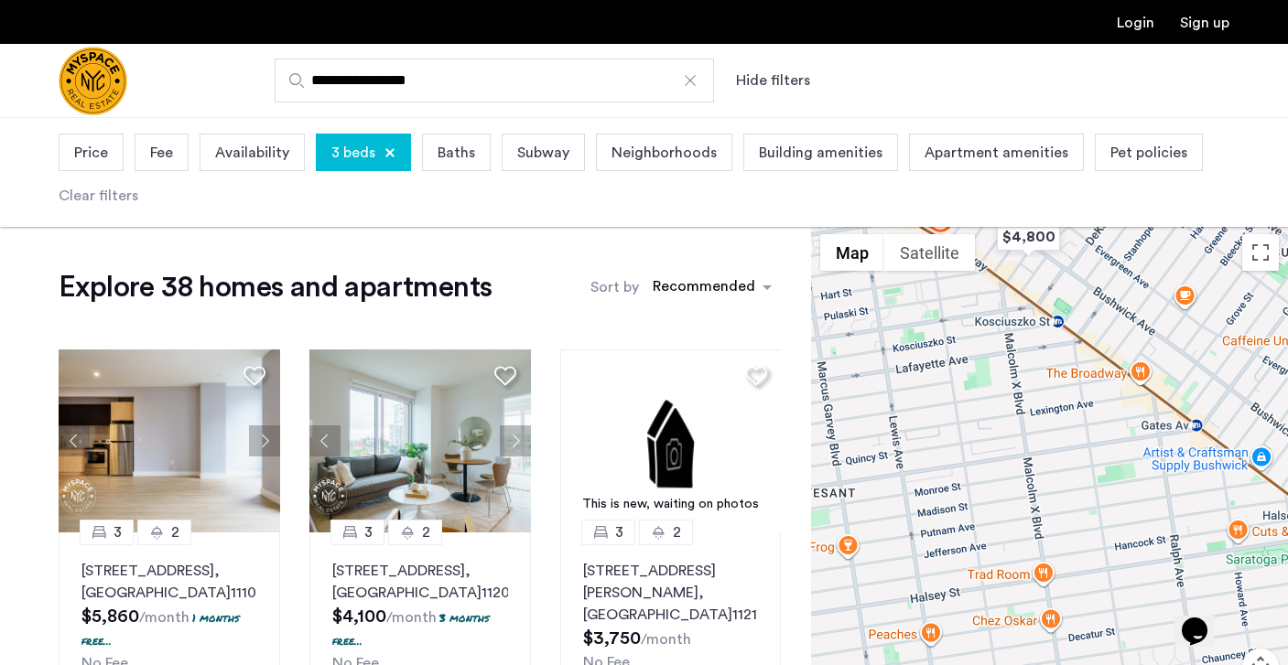
drag, startPoint x: 965, startPoint y: 446, endPoint x: 1133, endPoint y: 530, distance: 188.3
click at [1132, 530] on div at bounding box center [1049, 499] width 477 height 548
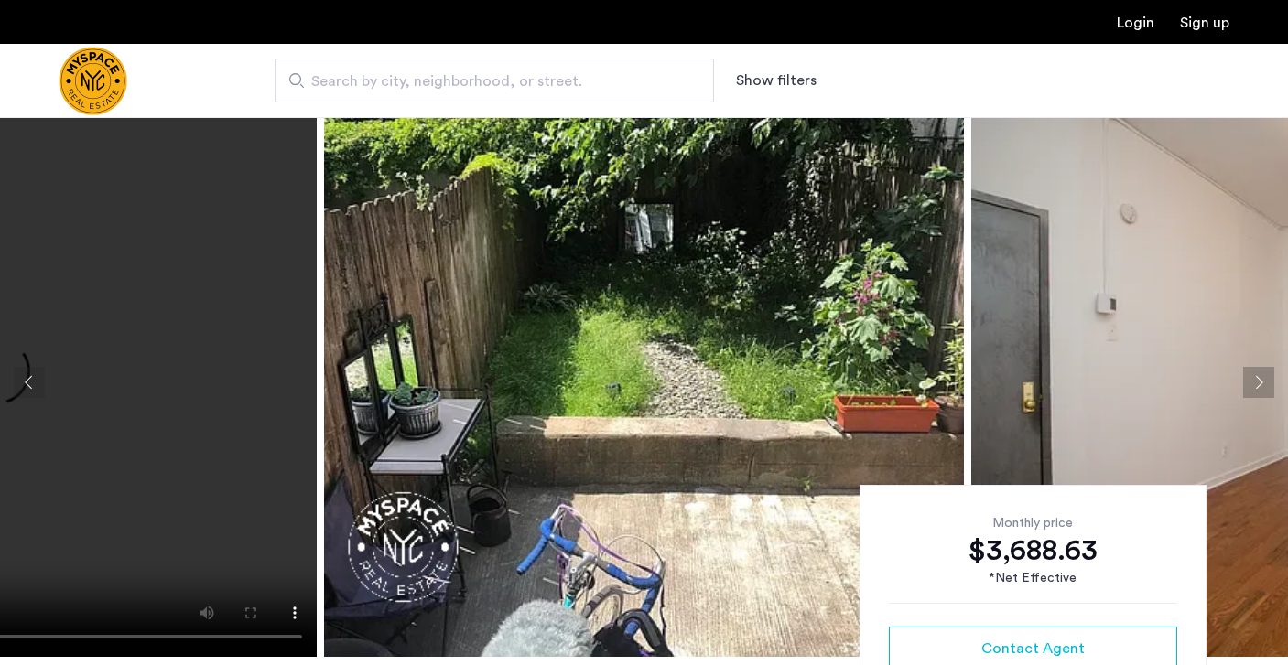
scroll to position [6, 0]
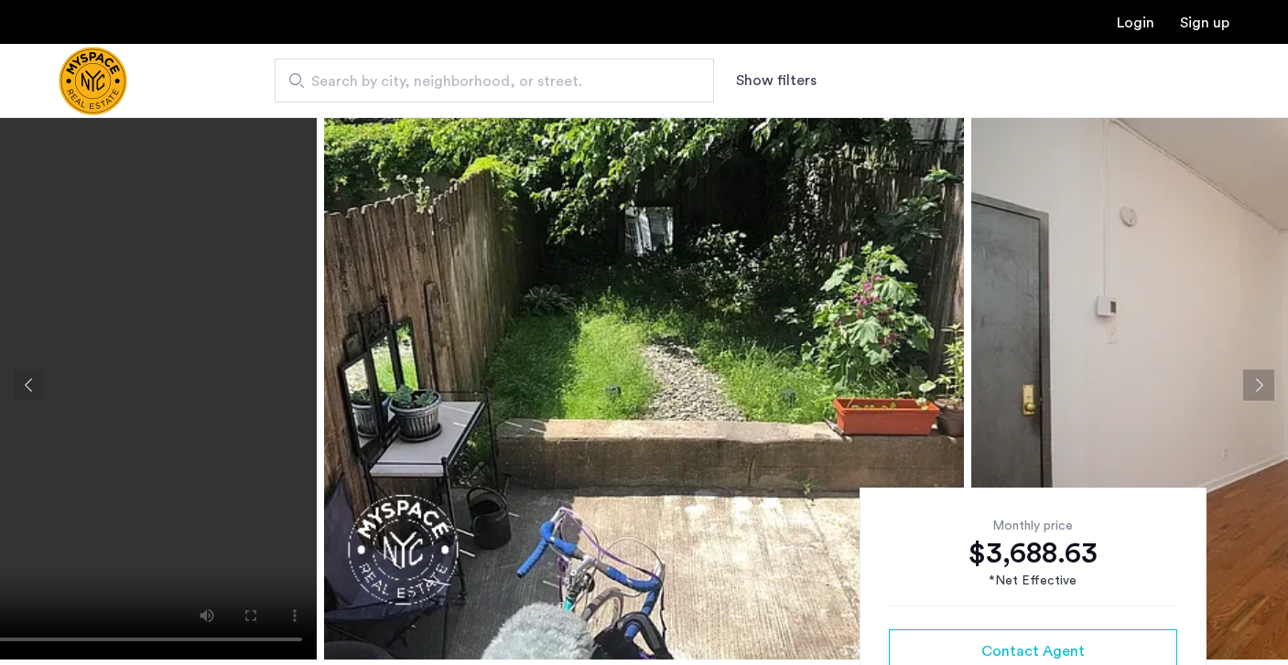
click at [1264, 379] on button "Next apartment" at bounding box center [1258, 385] width 31 height 31
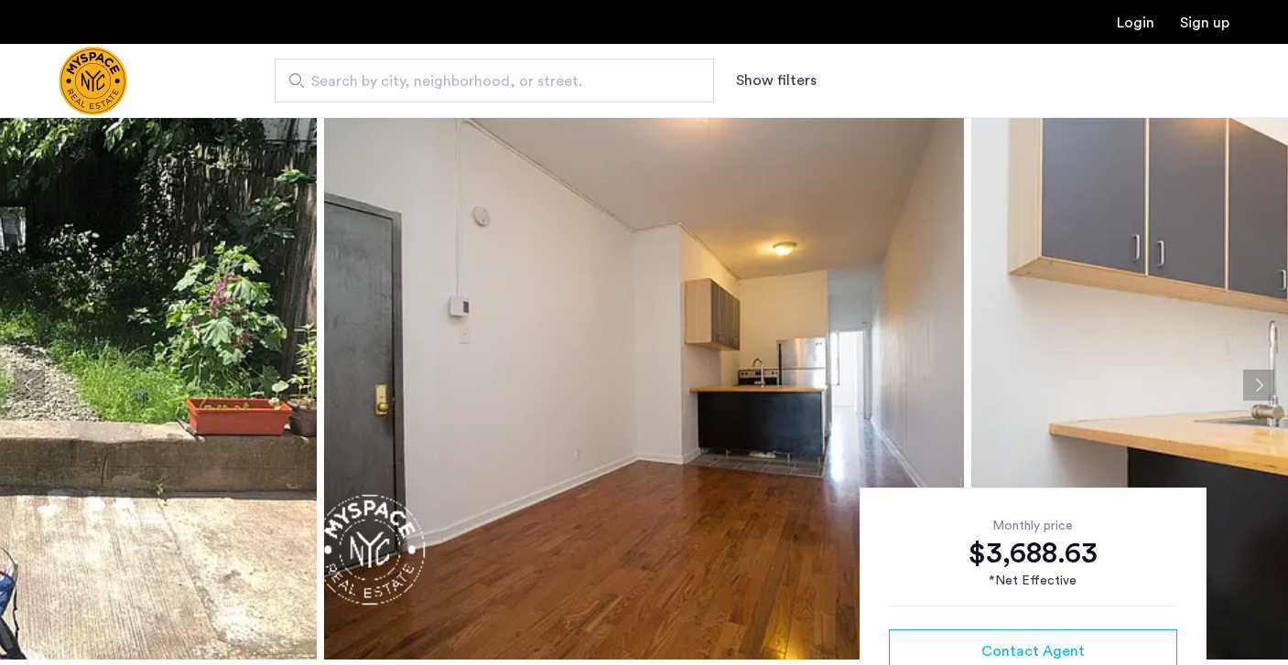
click at [1264, 380] on button "Next apartment" at bounding box center [1258, 385] width 31 height 31
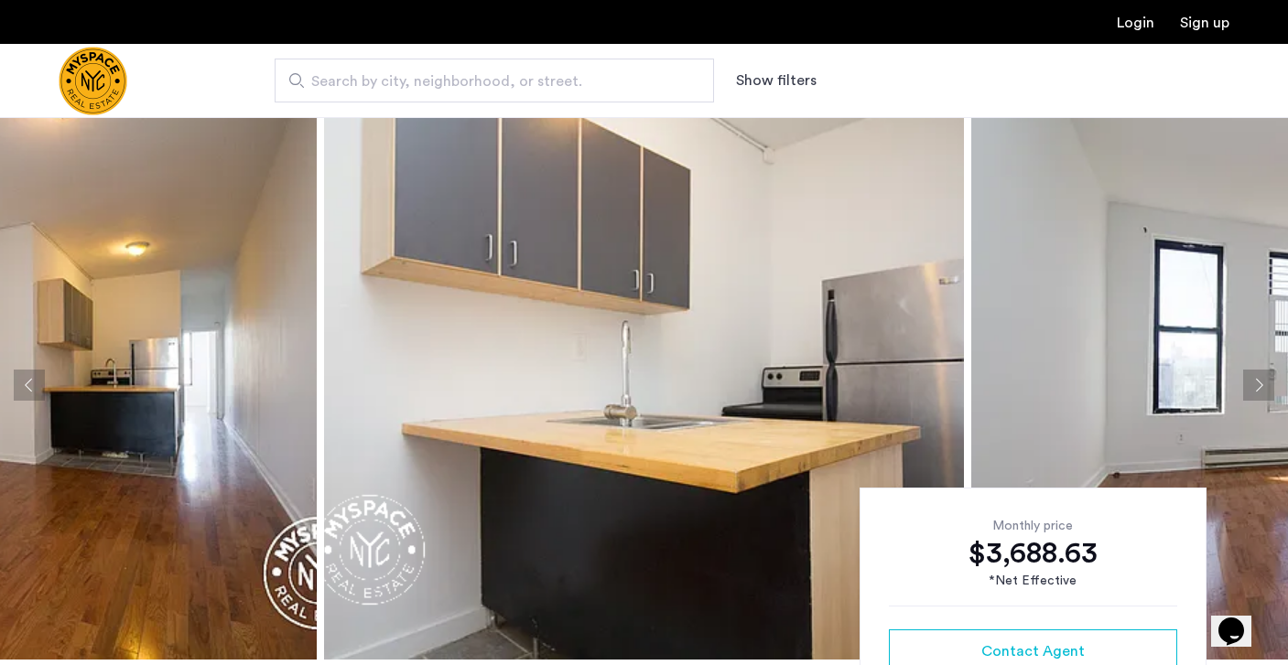
scroll to position [0, 0]
click at [1264, 380] on button "Next apartment" at bounding box center [1258, 385] width 31 height 31
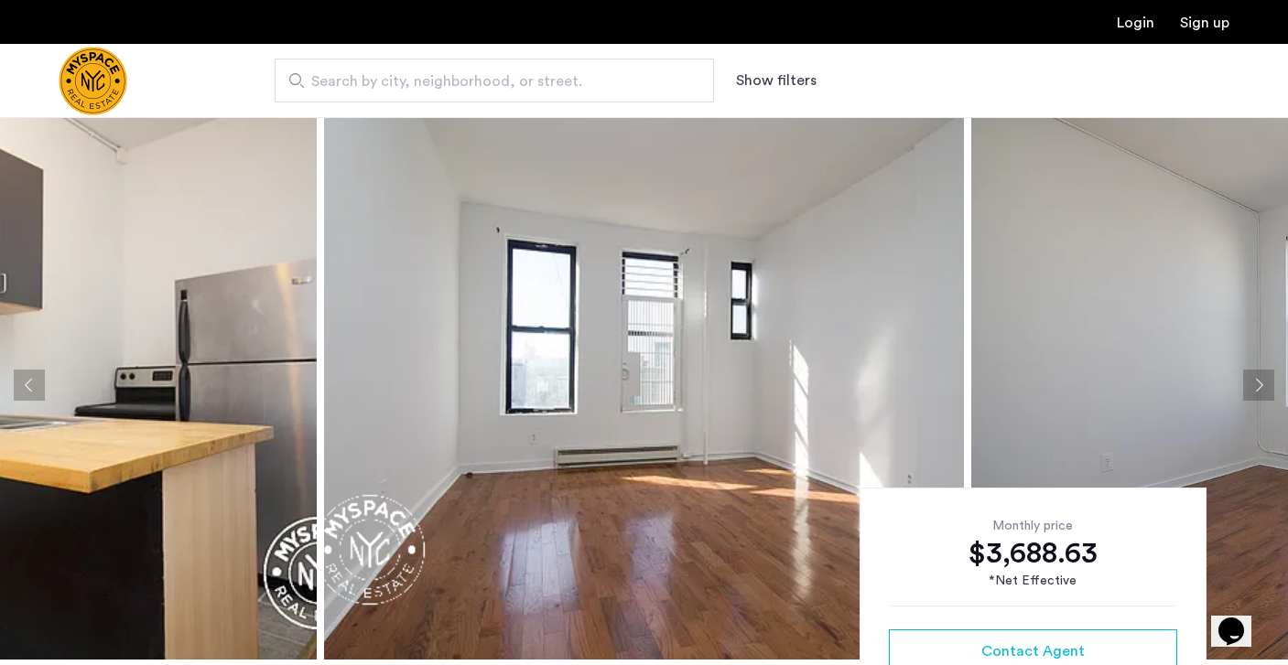
click at [1264, 380] on button "Next apartment" at bounding box center [1258, 385] width 31 height 31
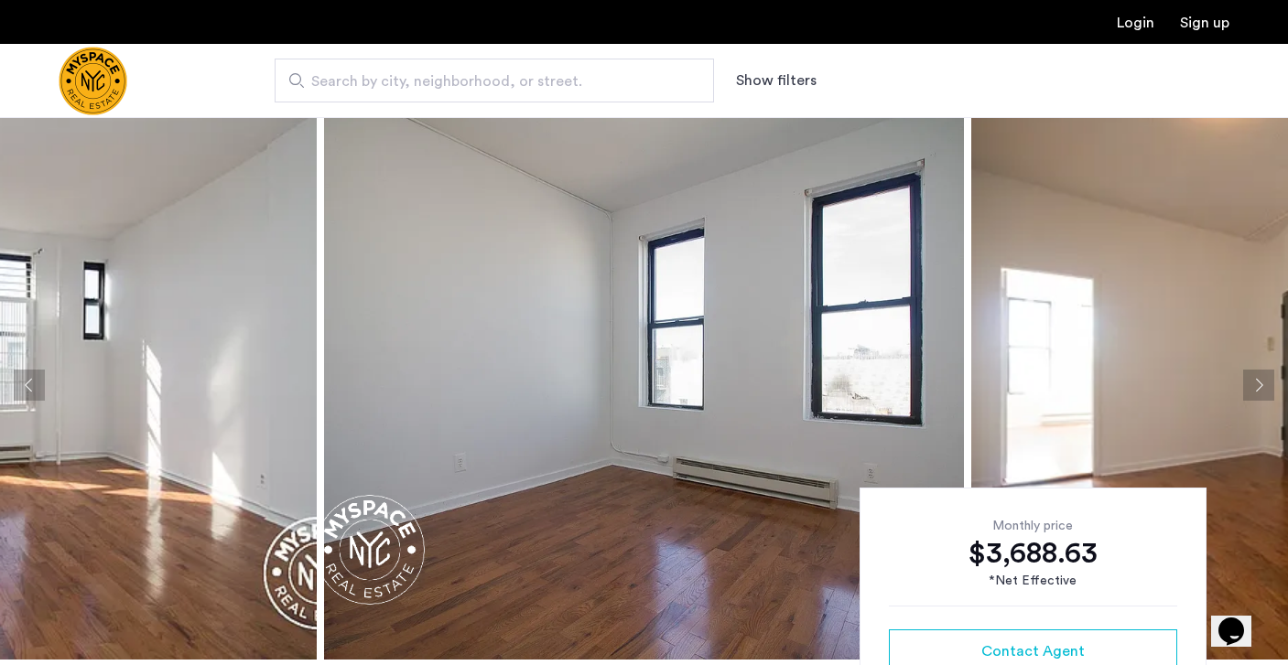
click at [1264, 380] on button "Next apartment" at bounding box center [1258, 385] width 31 height 31
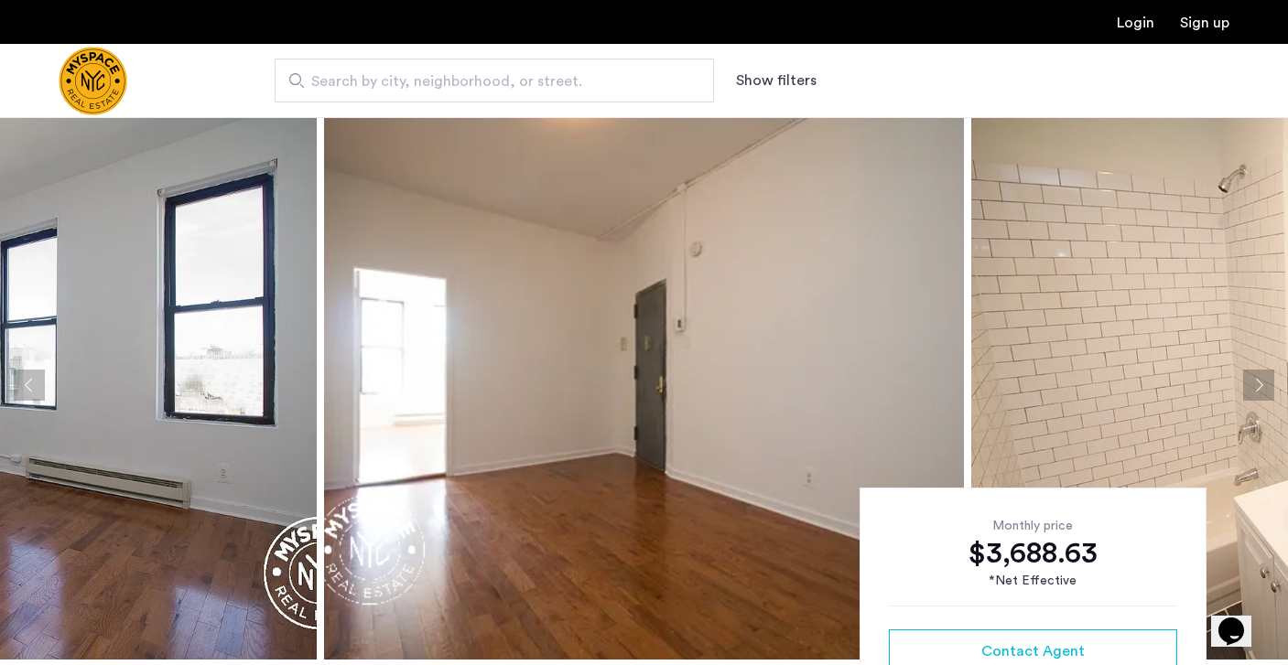
click at [1264, 380] on button "Next apartment" at bounding box center [1258, 385] width 31 height 31
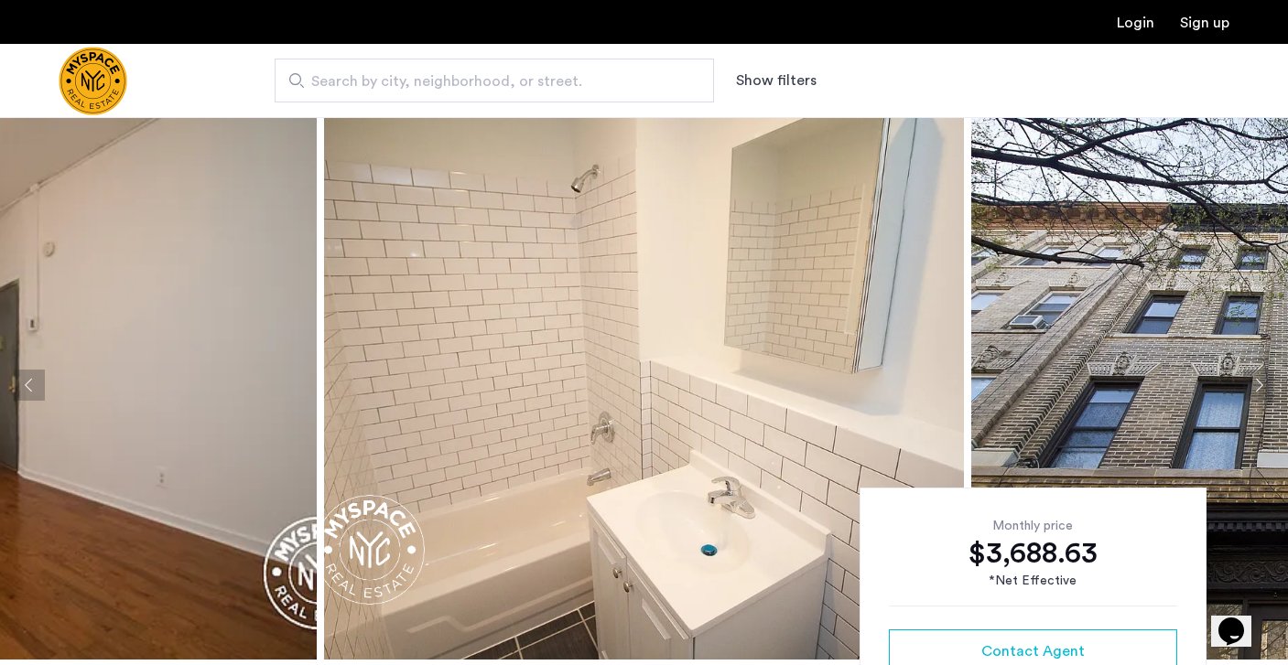
click at [1264, 380] on button "Next apartment" at bounding box center [1258, 385] width 31 height 31
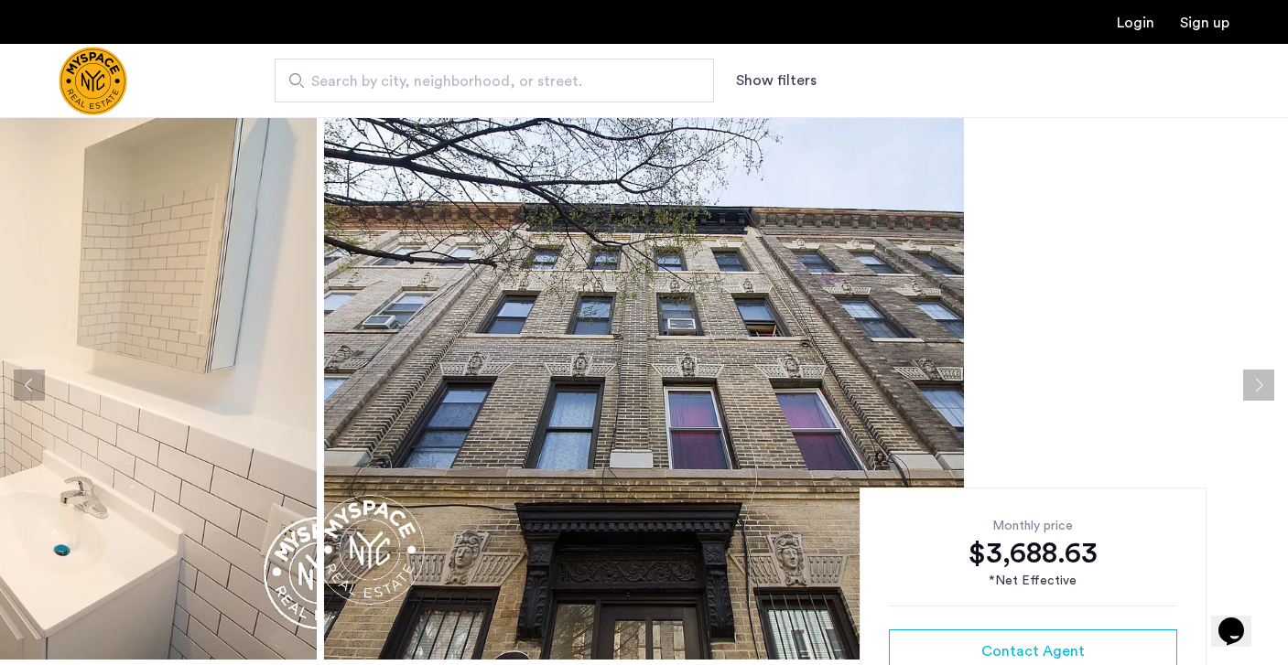
click at [1264, 380] on button "Next apartment" at bounding box center [1258, 385] width 31 height 31
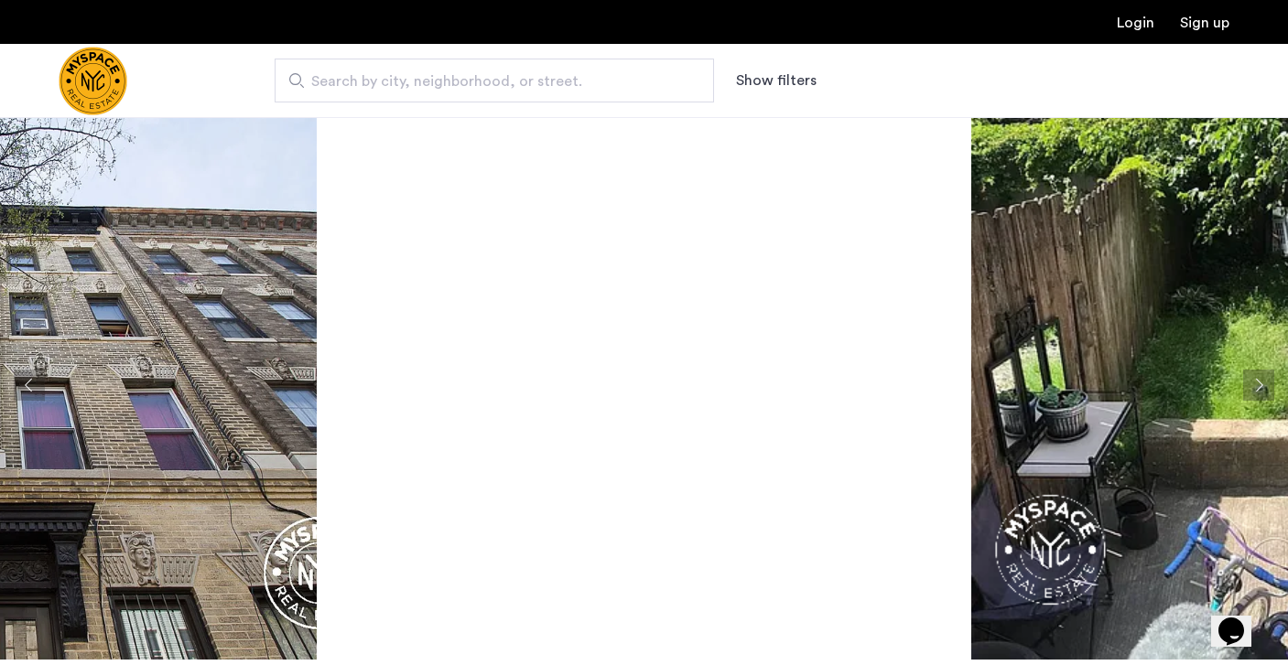
click at [1255, 383] on button "Next apartment" at bounding box center [1258, 385] width 31 height 31
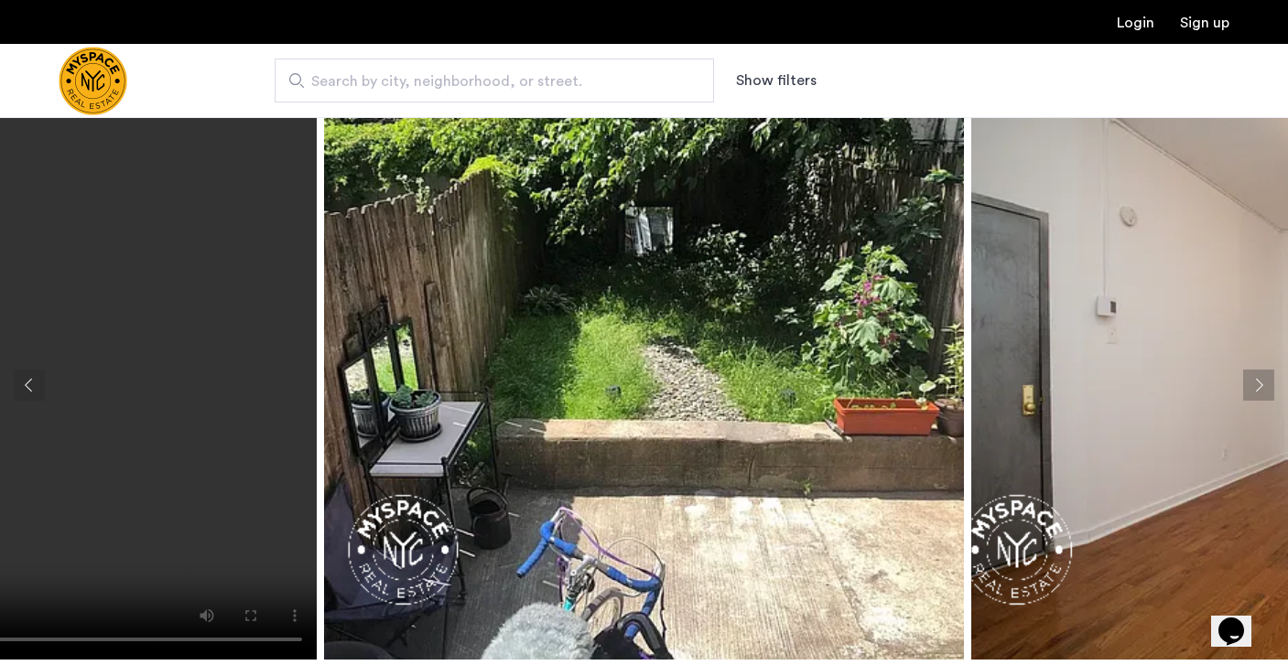
click at [1255, 383] on button "Next apartment" at bounding box center [1258, 385] width 31 height 31
